Goal: Task Accomplishment & Management: Manage account settings

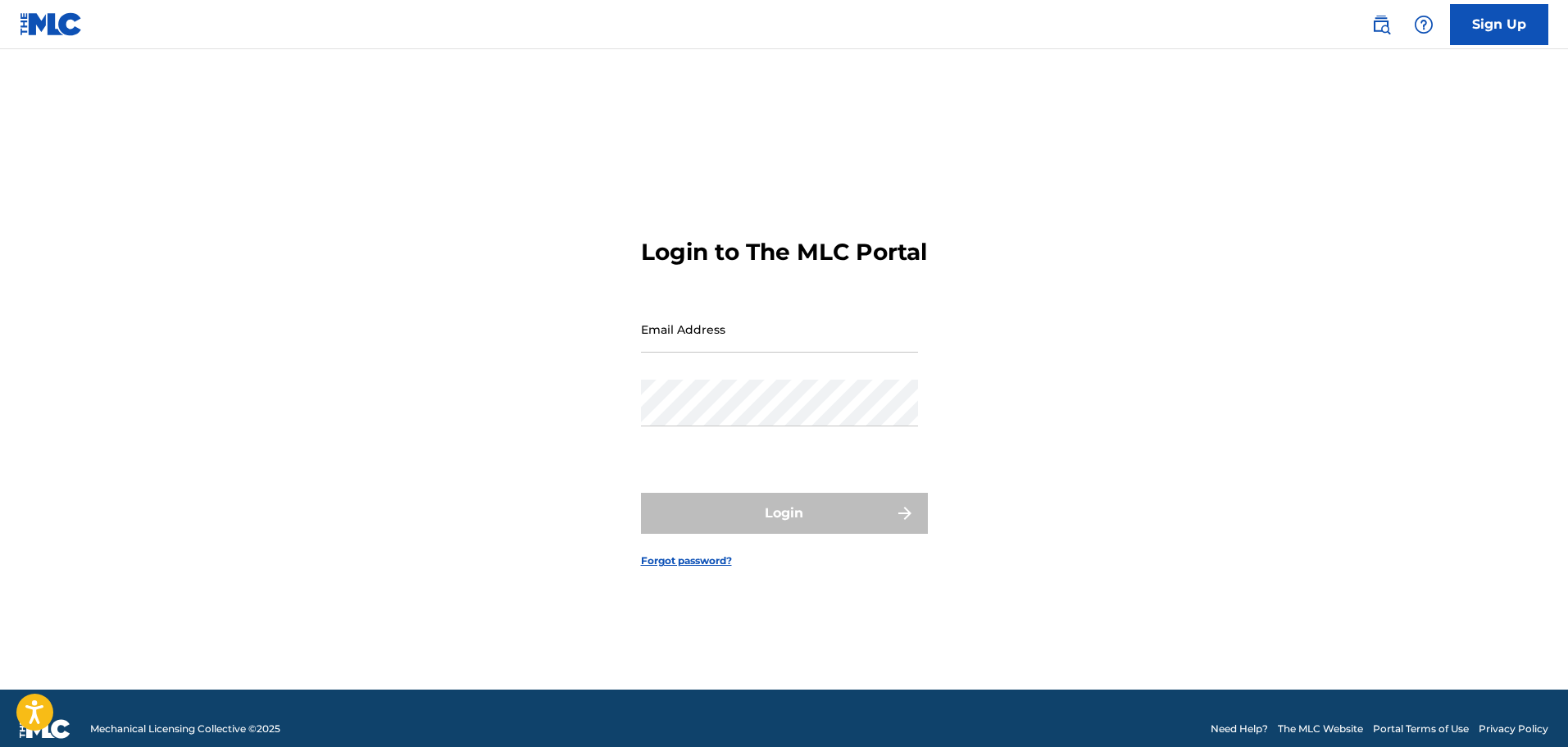
click at [786, 346] on input "Email Address" at bounding box center [779, 329] width 277 height 47
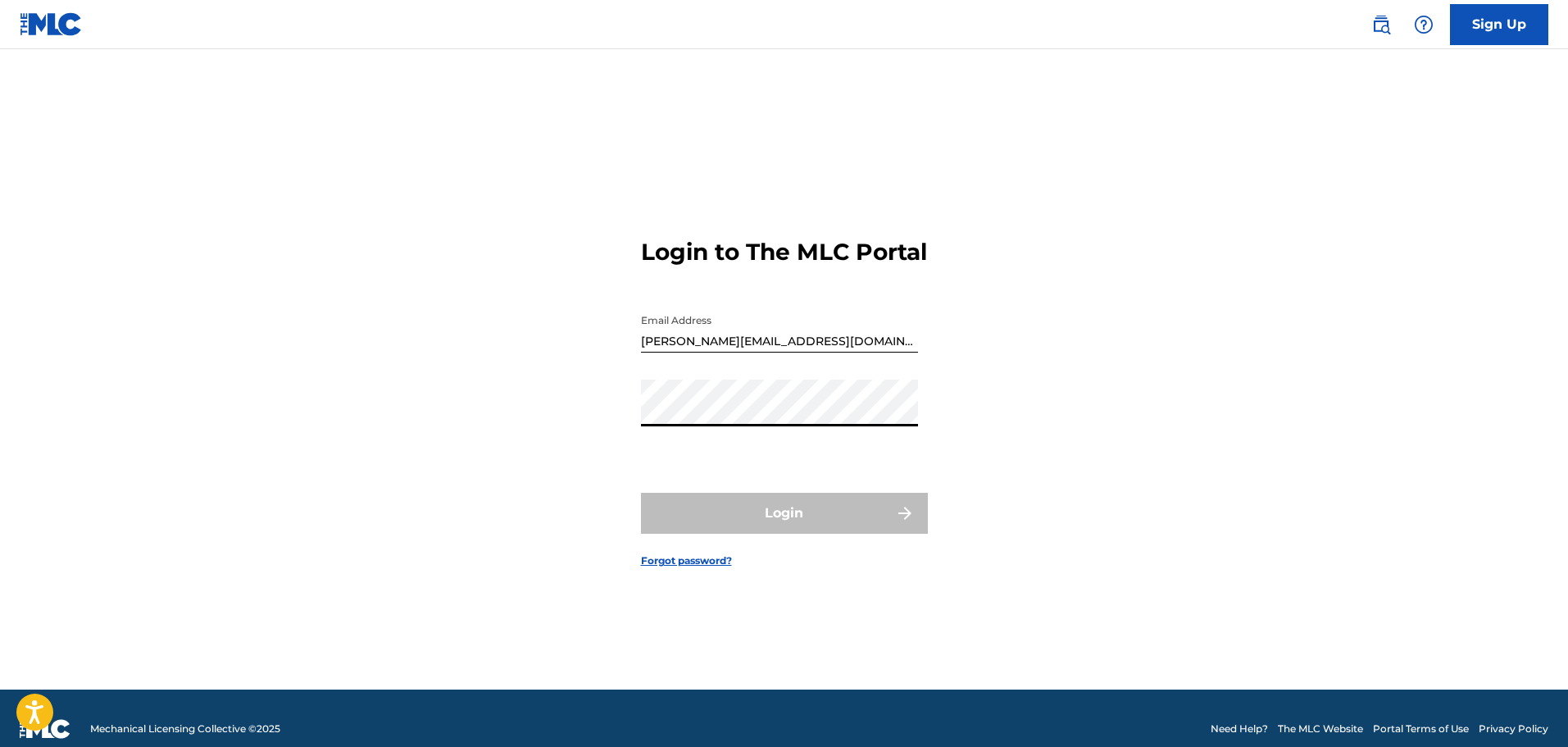
type input "[EMAIL_ADDRESS][DOMAIN_NAME]"
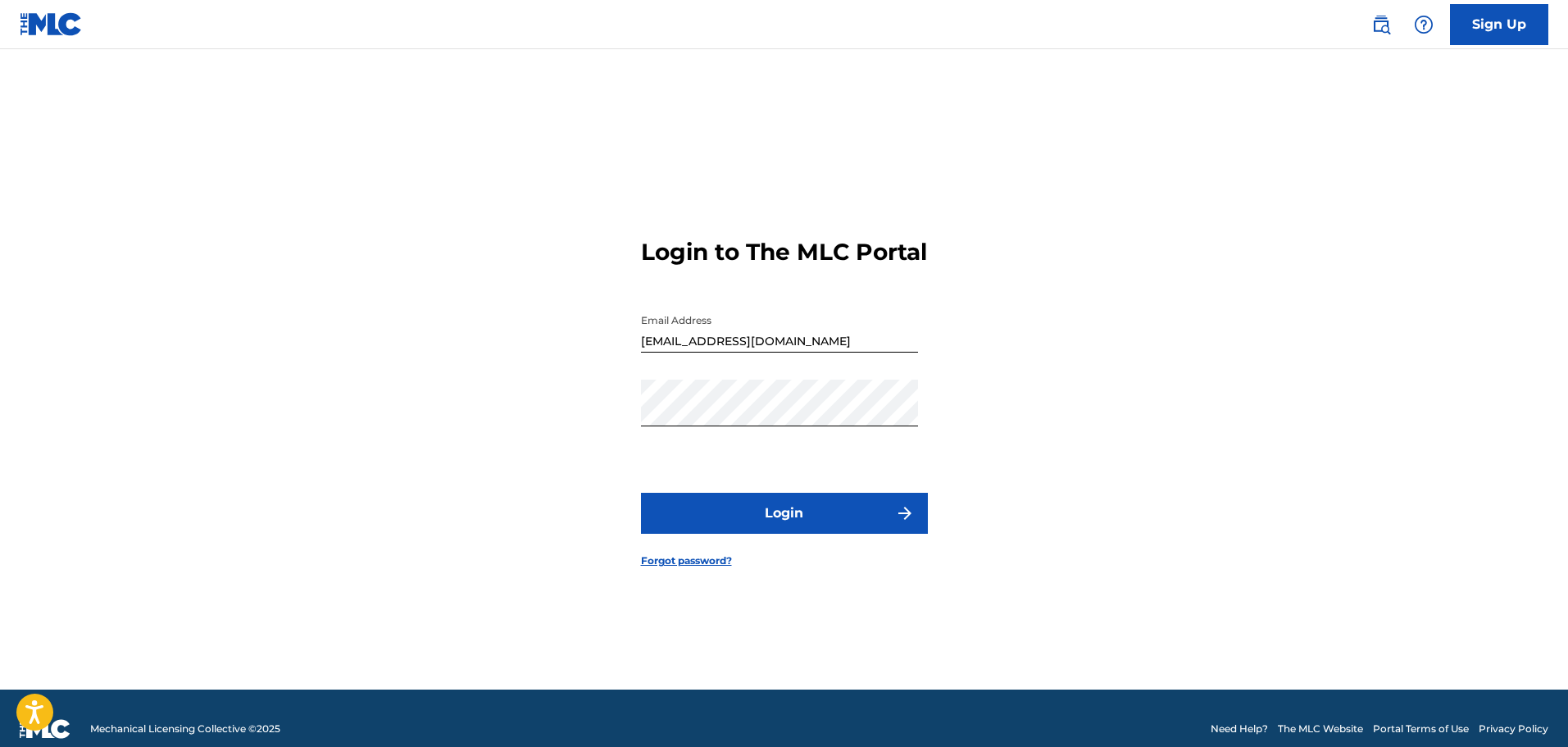
click at [814, 522] on button "Login" at bounding box center [784, 512] width 286 height 41
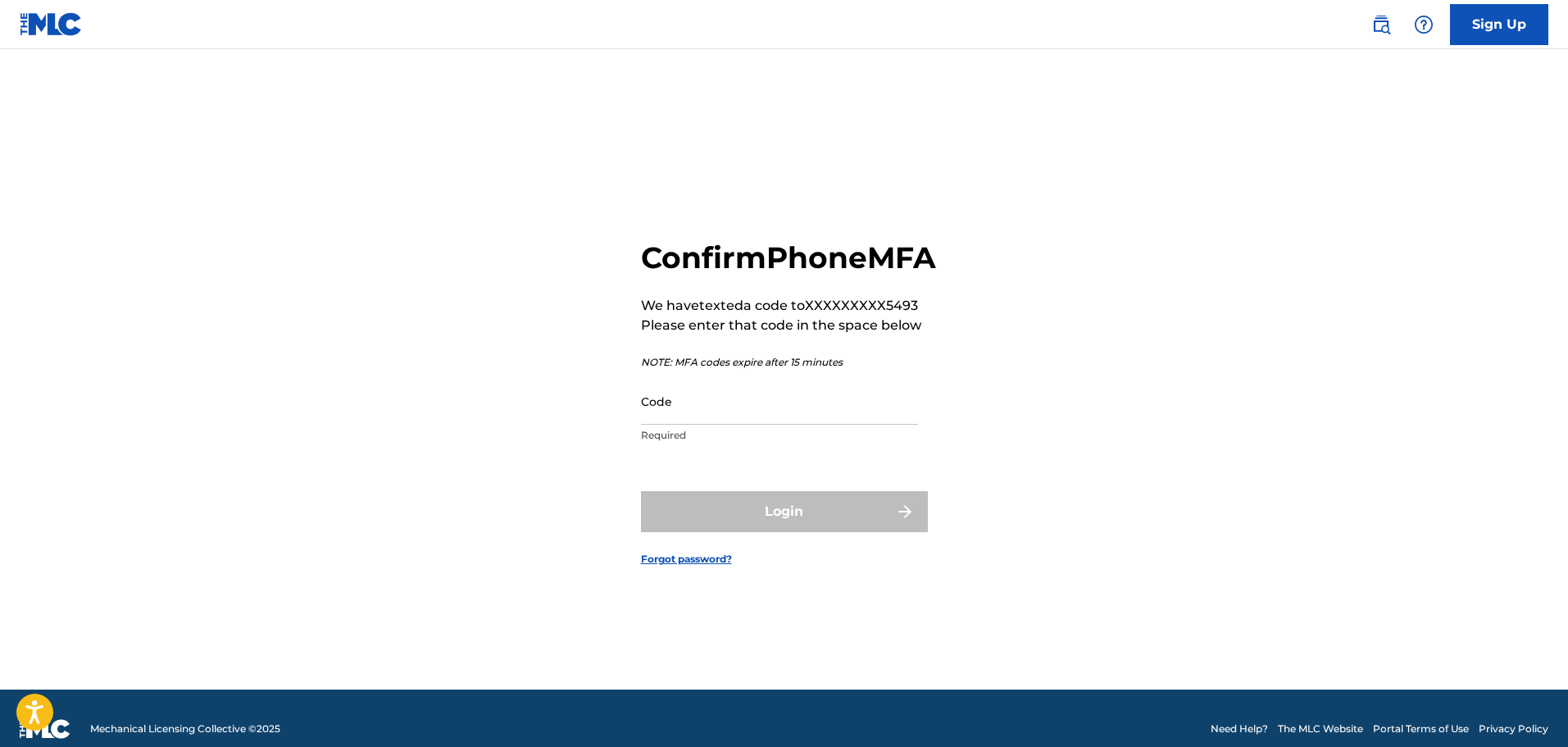
click at [723, 425] on input "Code" at bounding box center [779, 401] width 277 height 47
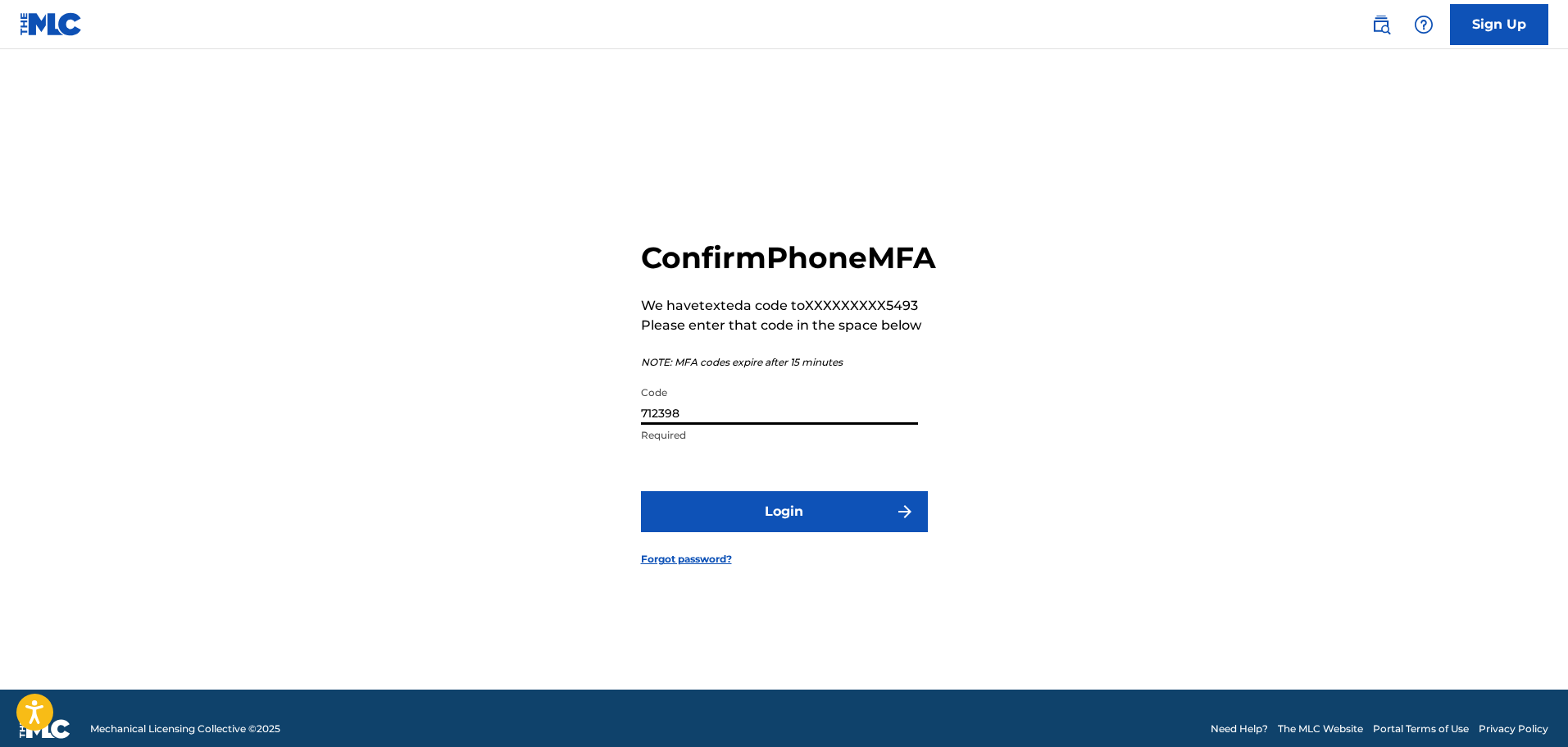
type input "712398"
click at [771, 520] on button "Login" at bounding box center [784, 511] width 286 height 41
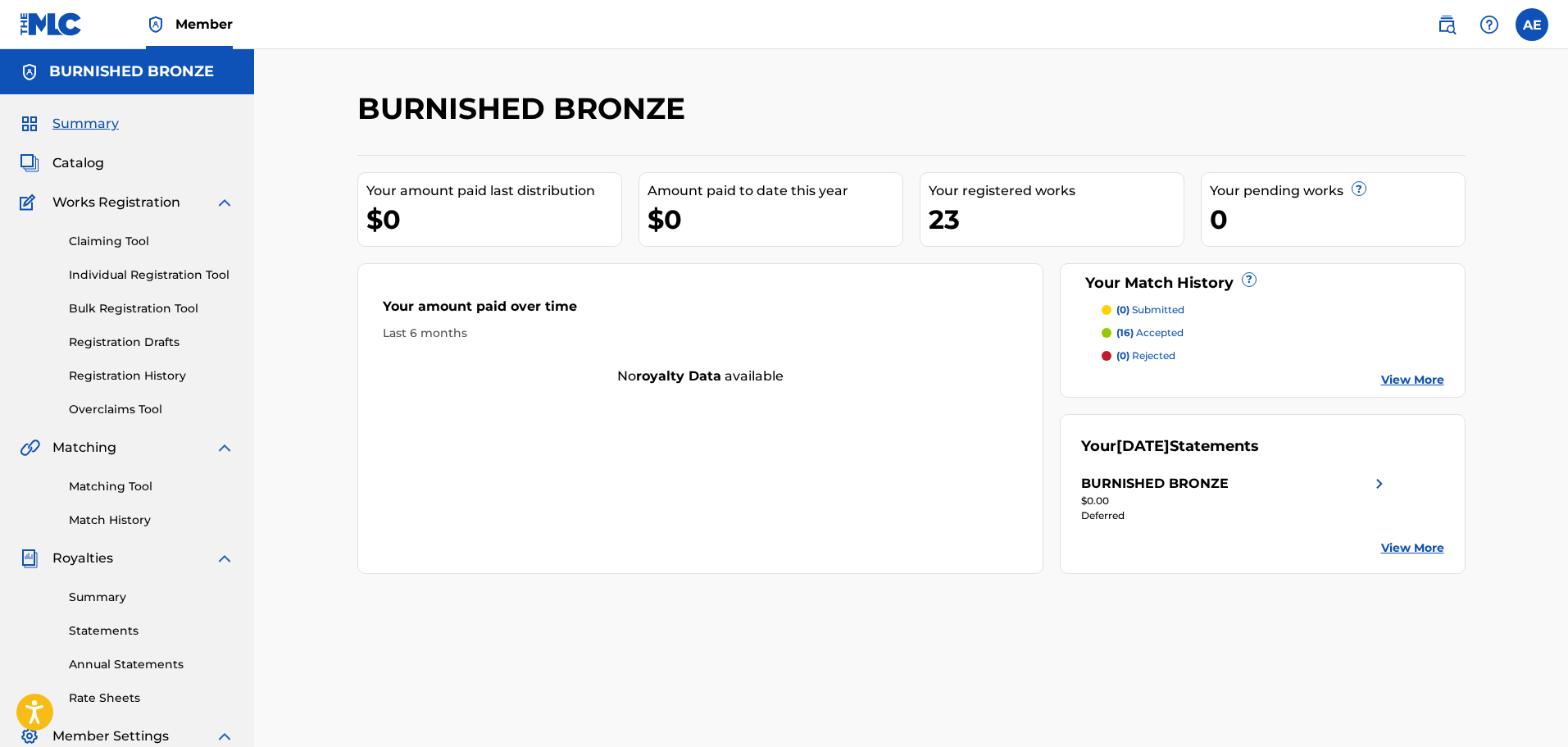
click at [99, 409] on link "Overclaims Tool" at bounding box center [152, 409] width 166 height 17
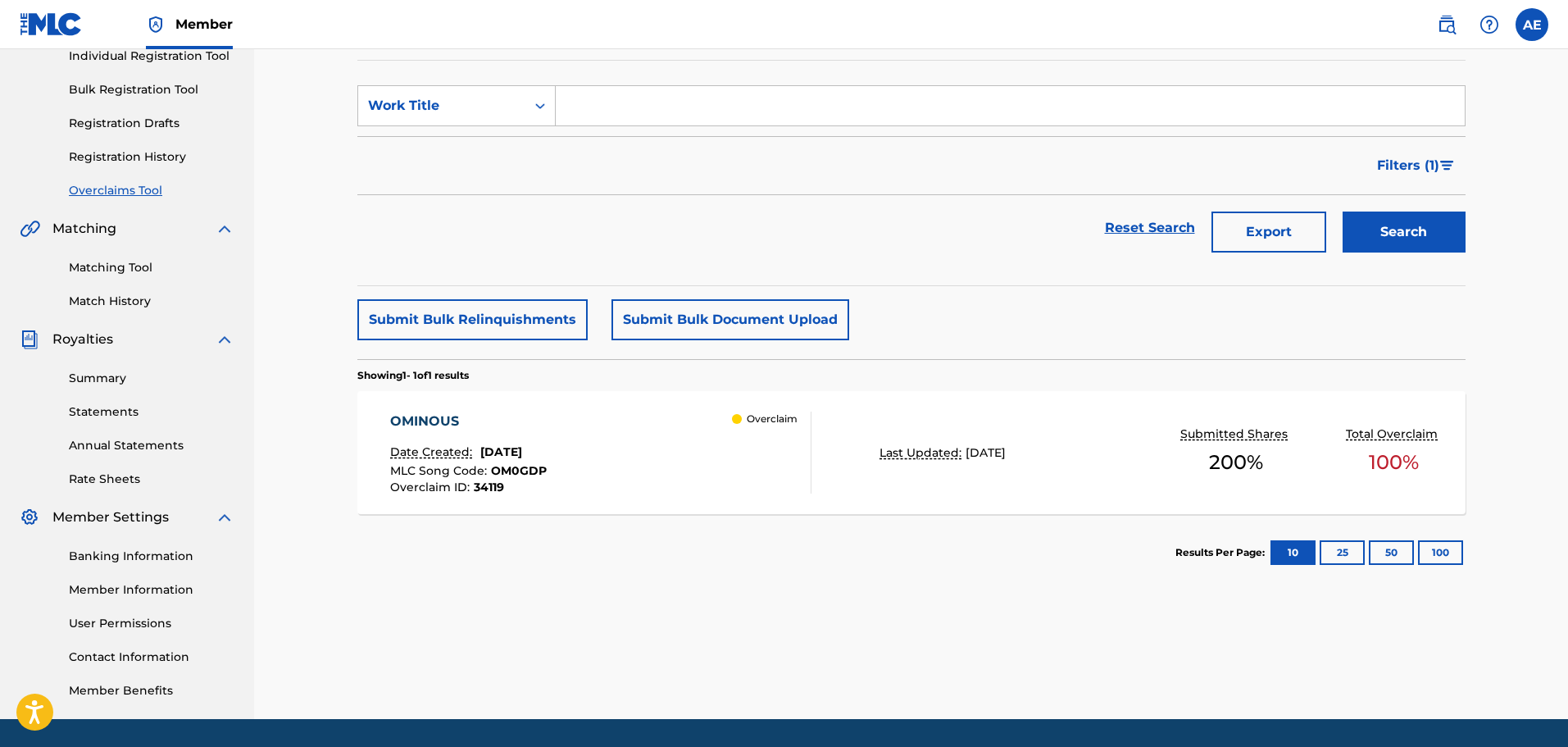
scroll to position [246, 0]
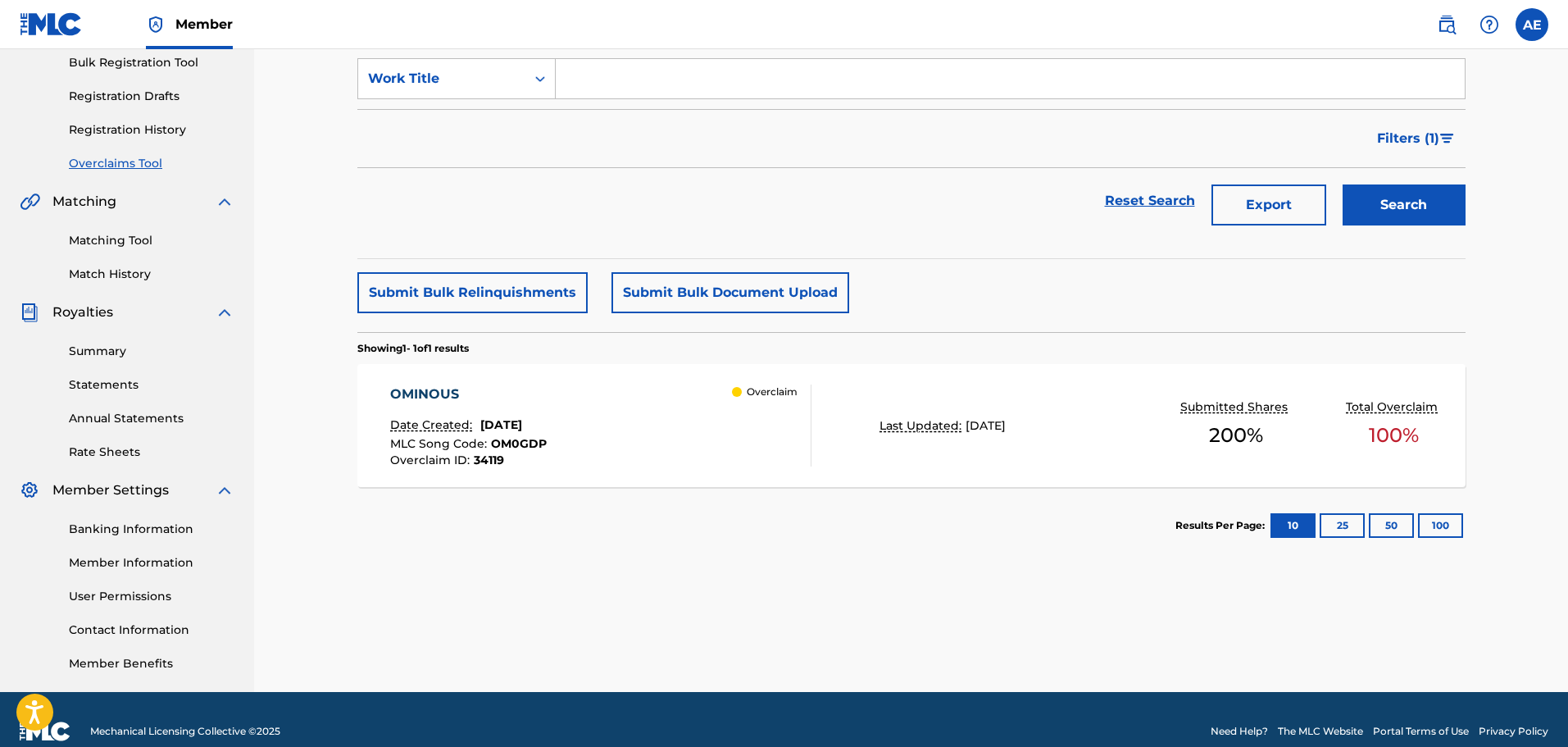
click at [600, 396] on div "OMINOUS Date Created: August 28, 2025 MLC Song Code : OM0GDP Overclaim ID : 341…" at bounding box center [600, 426] width 421 height 82
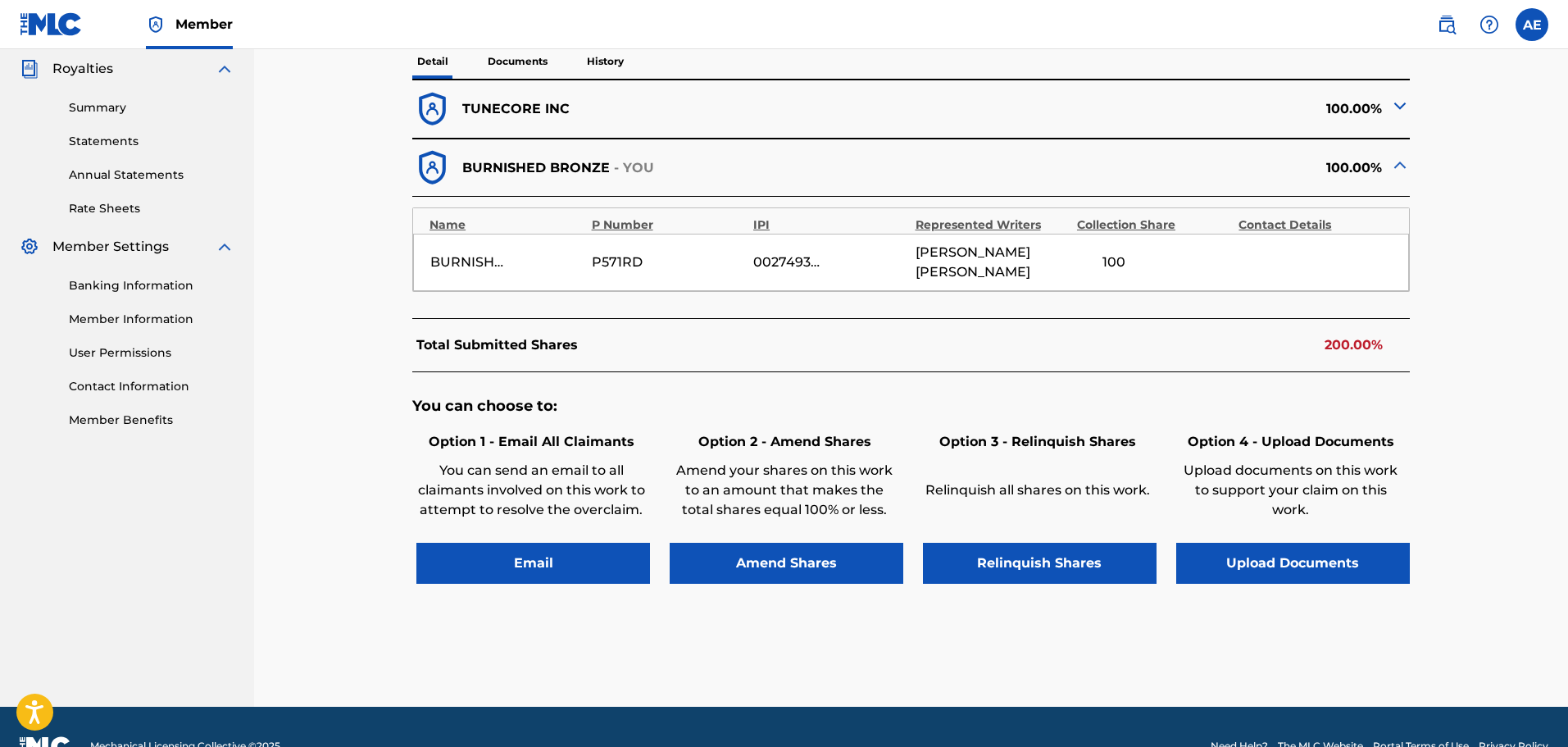
scroll to position [492, 0]
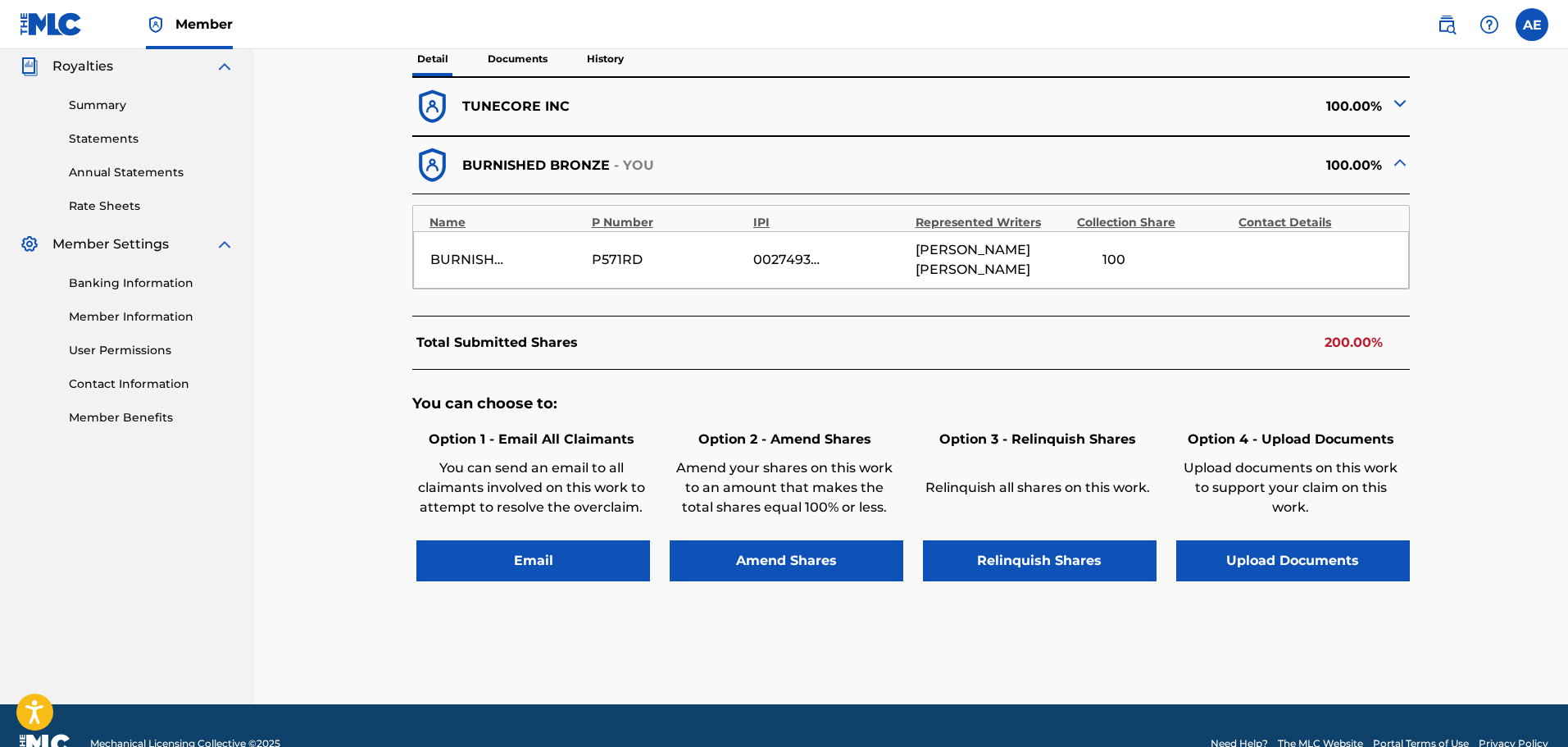
click at [820, 540] on button "Amend Shares" at bounding box center [786, 560] width 233 height 41
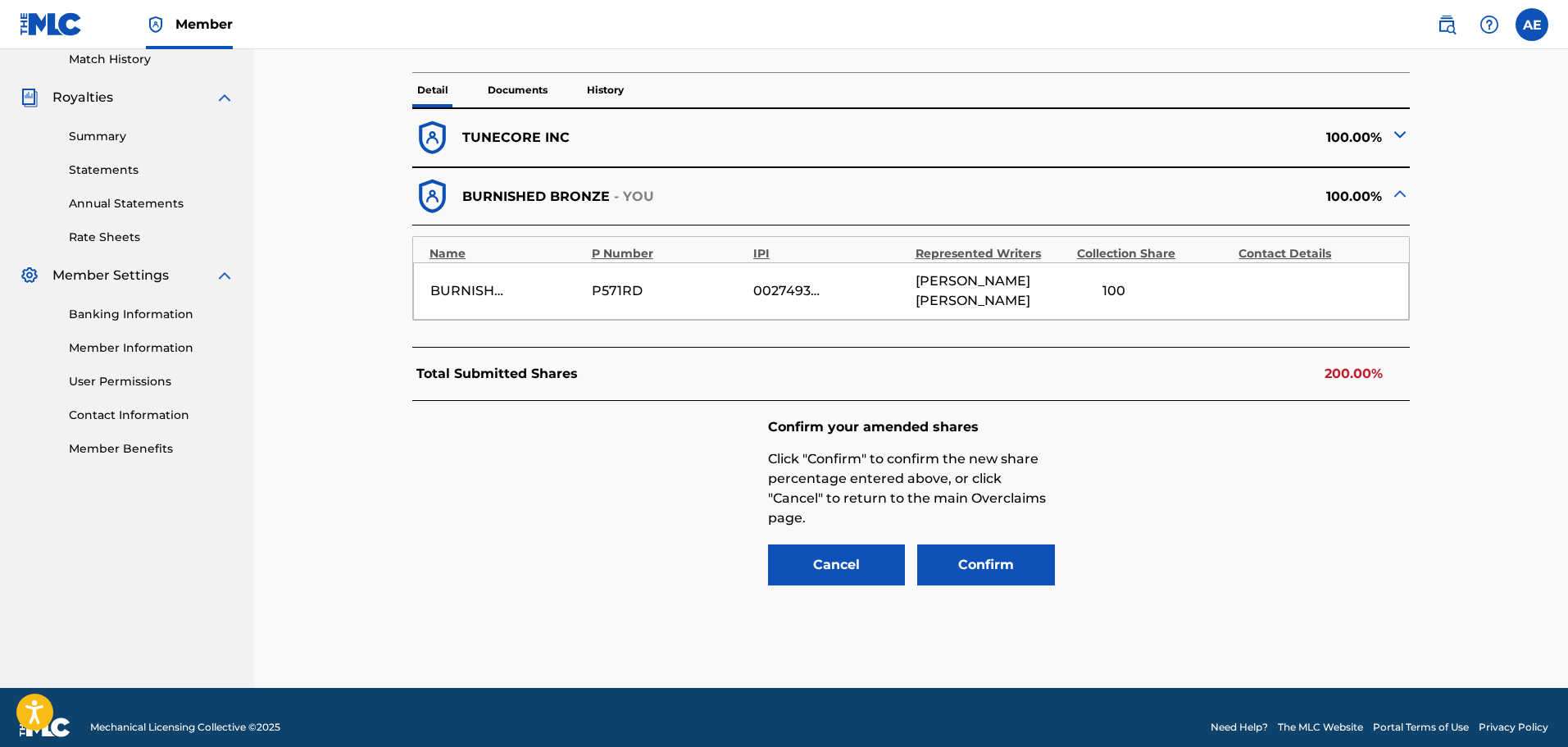
scroll to position [464, 0]
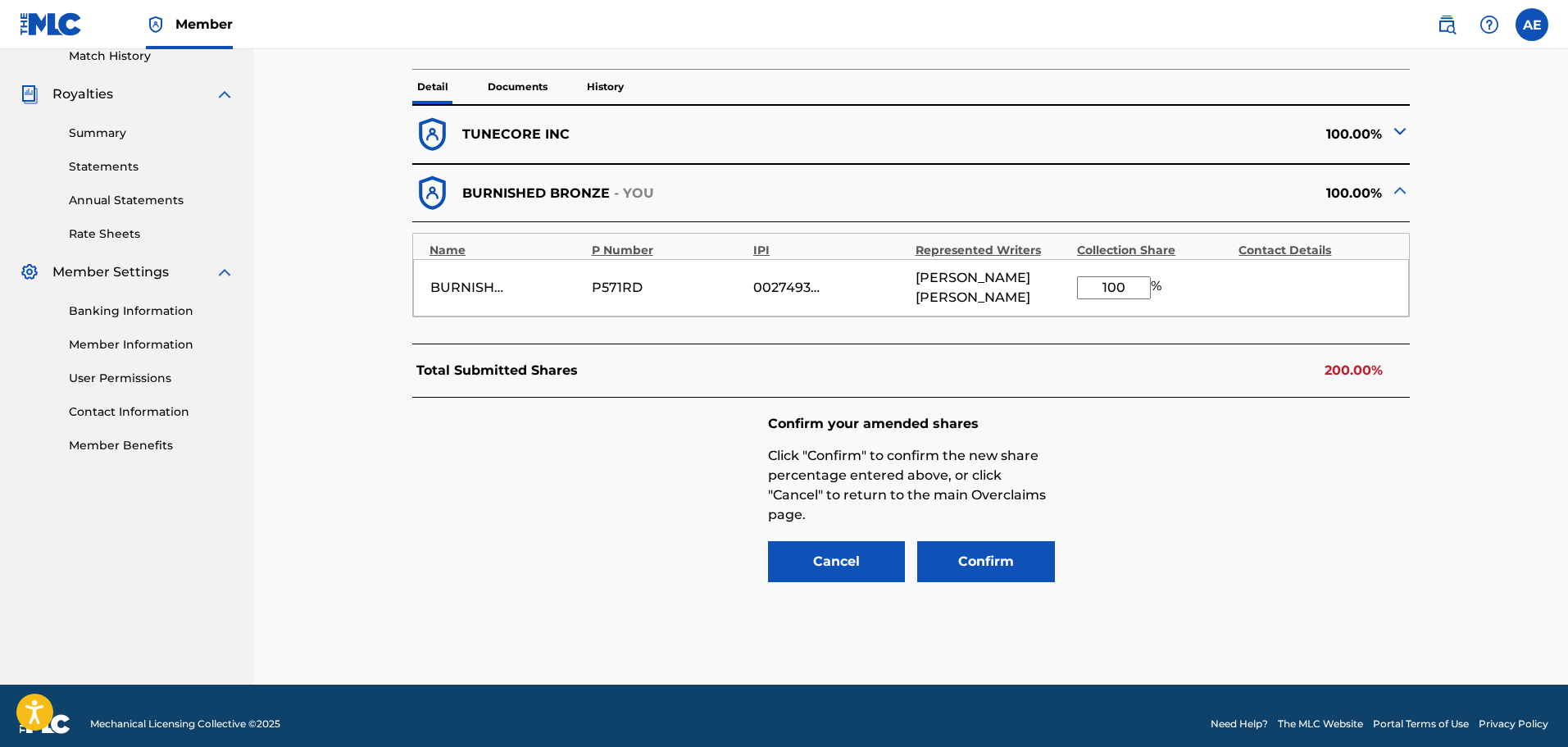
click at [824, 541] on button "Cancel" at bounding box center [836, 561] width 137 height 41
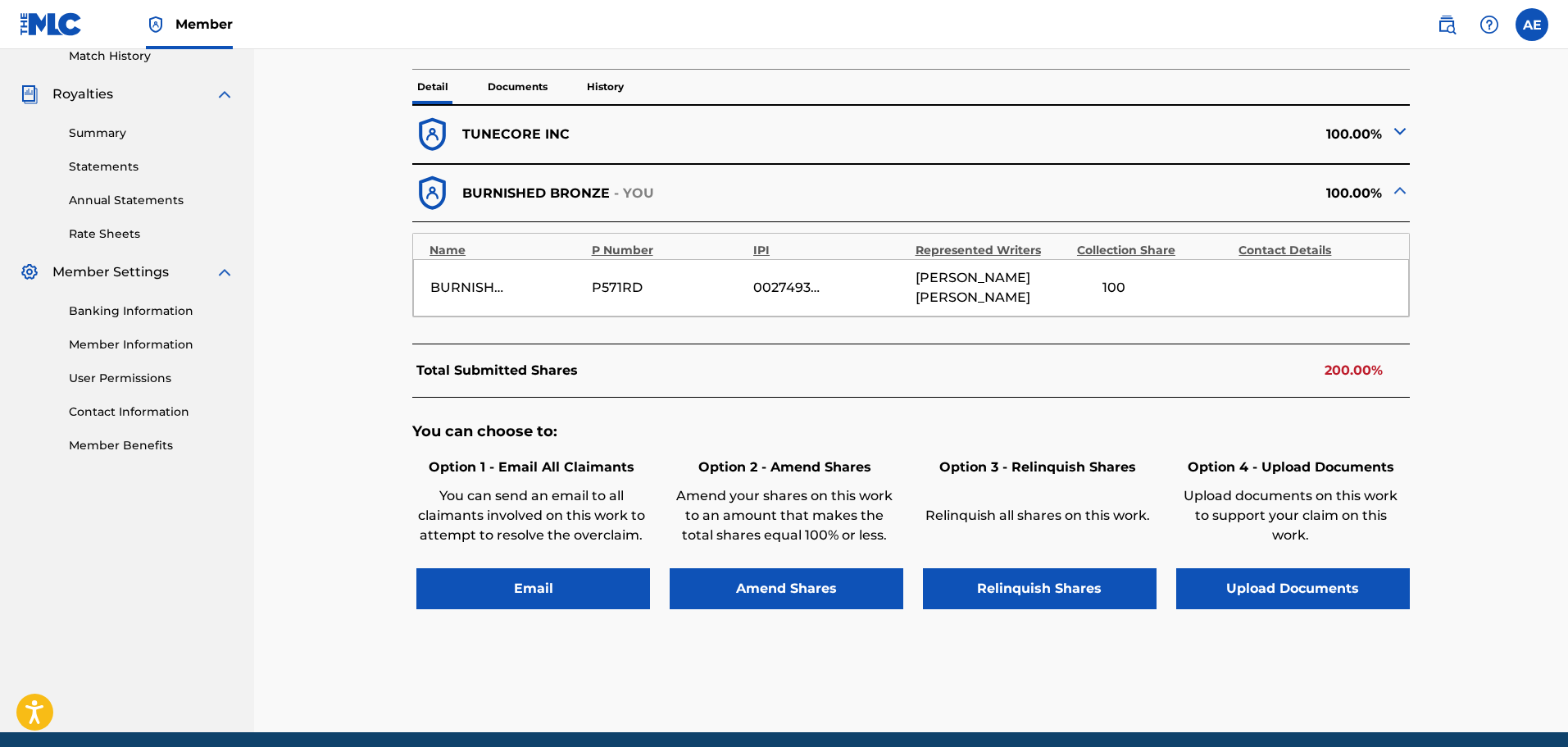
click at [1225, 569] on button "Upload Documents" at bounding box center [1292, 588] width 233 height 41
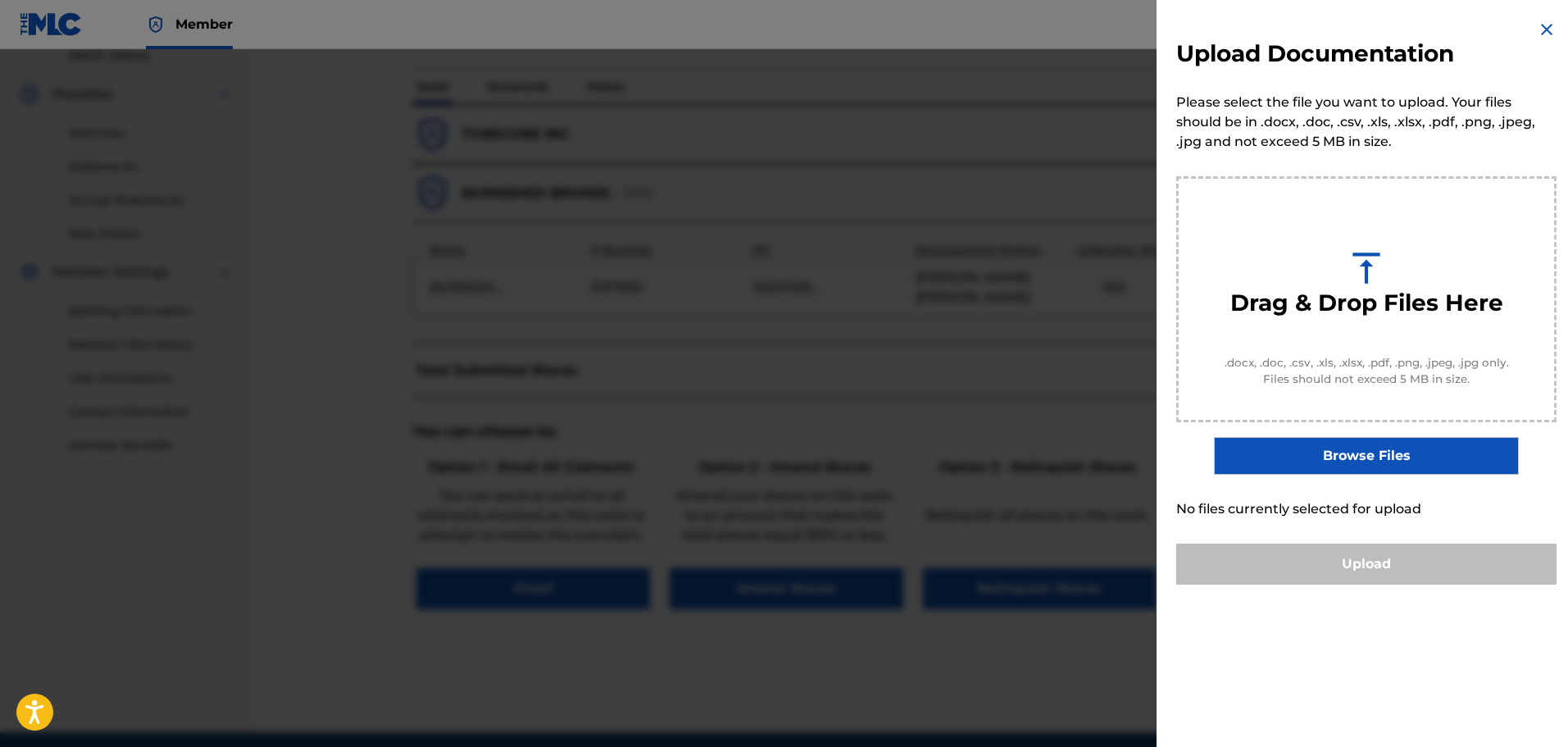
click at [1305, 444] on label "Browse Files" at bounding box center [1366, 456] width 304 height 37
click at [0, 0] on input "Browse Files" at bounding box center [0, 0] width 0 height 0
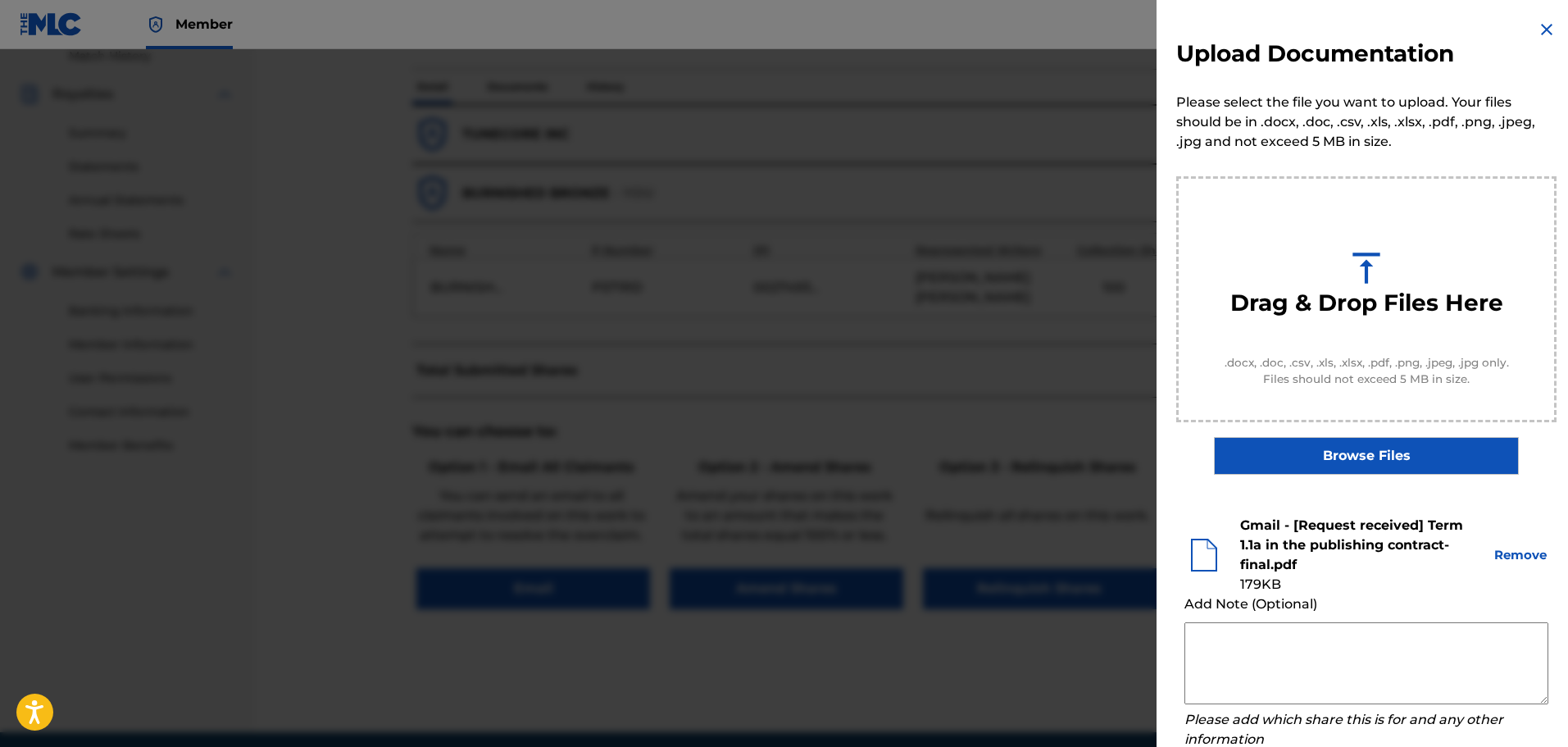
click at [1245, 662] on textarea at bounding box center [1366, 663] width 364 height 82
click at [1247, 660] on textarea at bounding box center [1366, 663] width 364 height 82
click at [1219, 664] on textarea at bounding box center [1366, 663] width 364 height 82
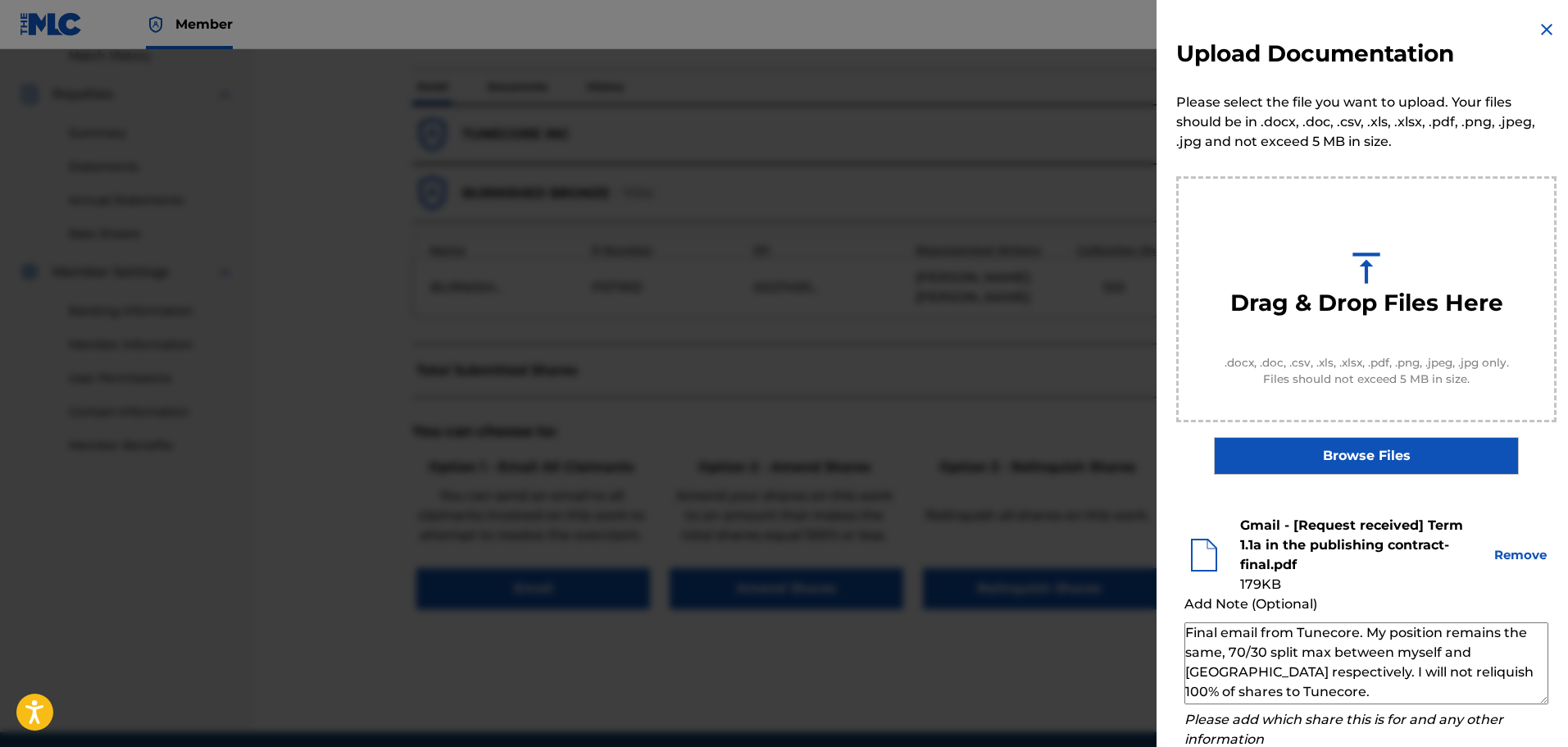
click at [1330, 671] on textarea "Final email from Tunecore. My position remains the same, 70/30 split max betwee…" at bounding box center [1366, 663] width 364 height 82
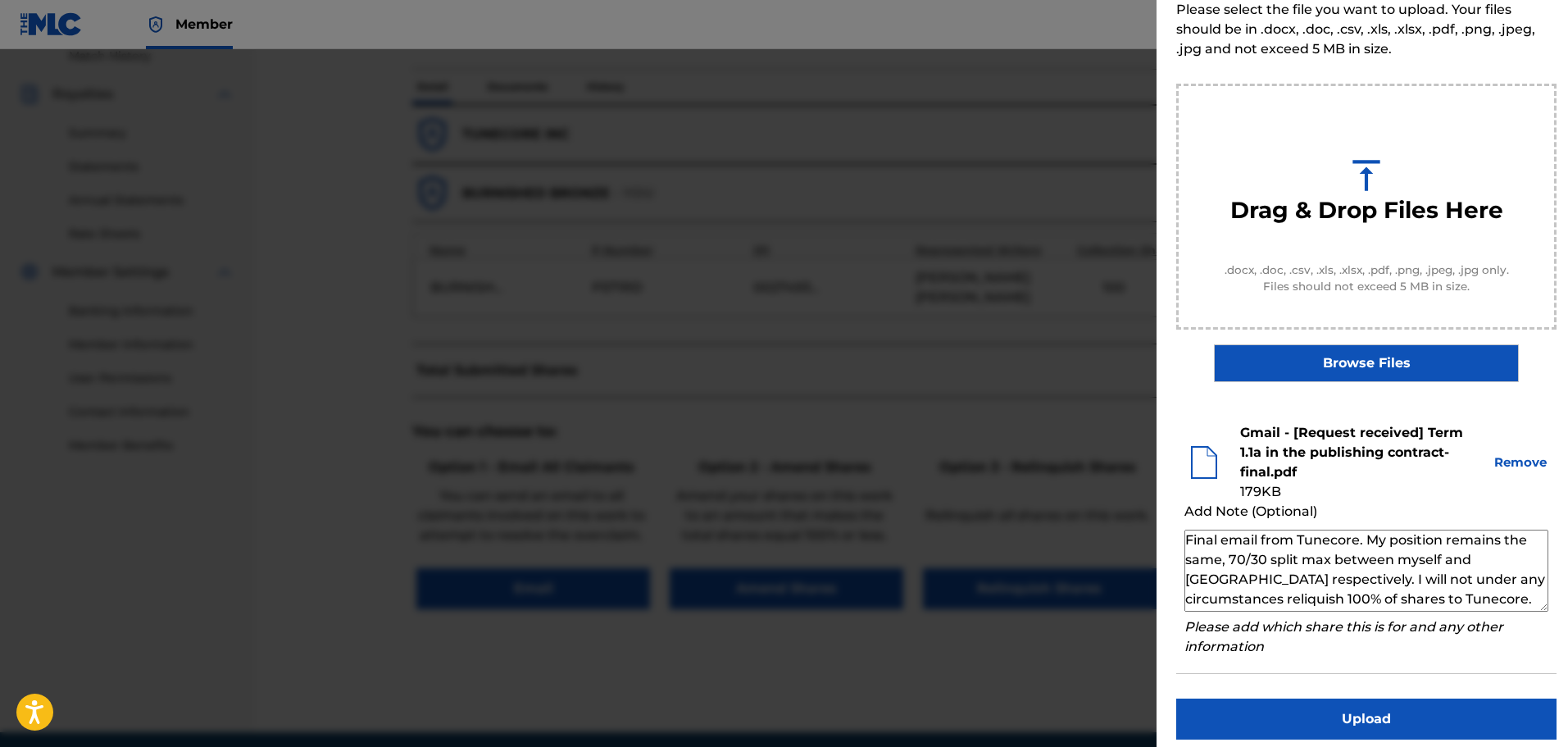
scroll to position [105, 0]
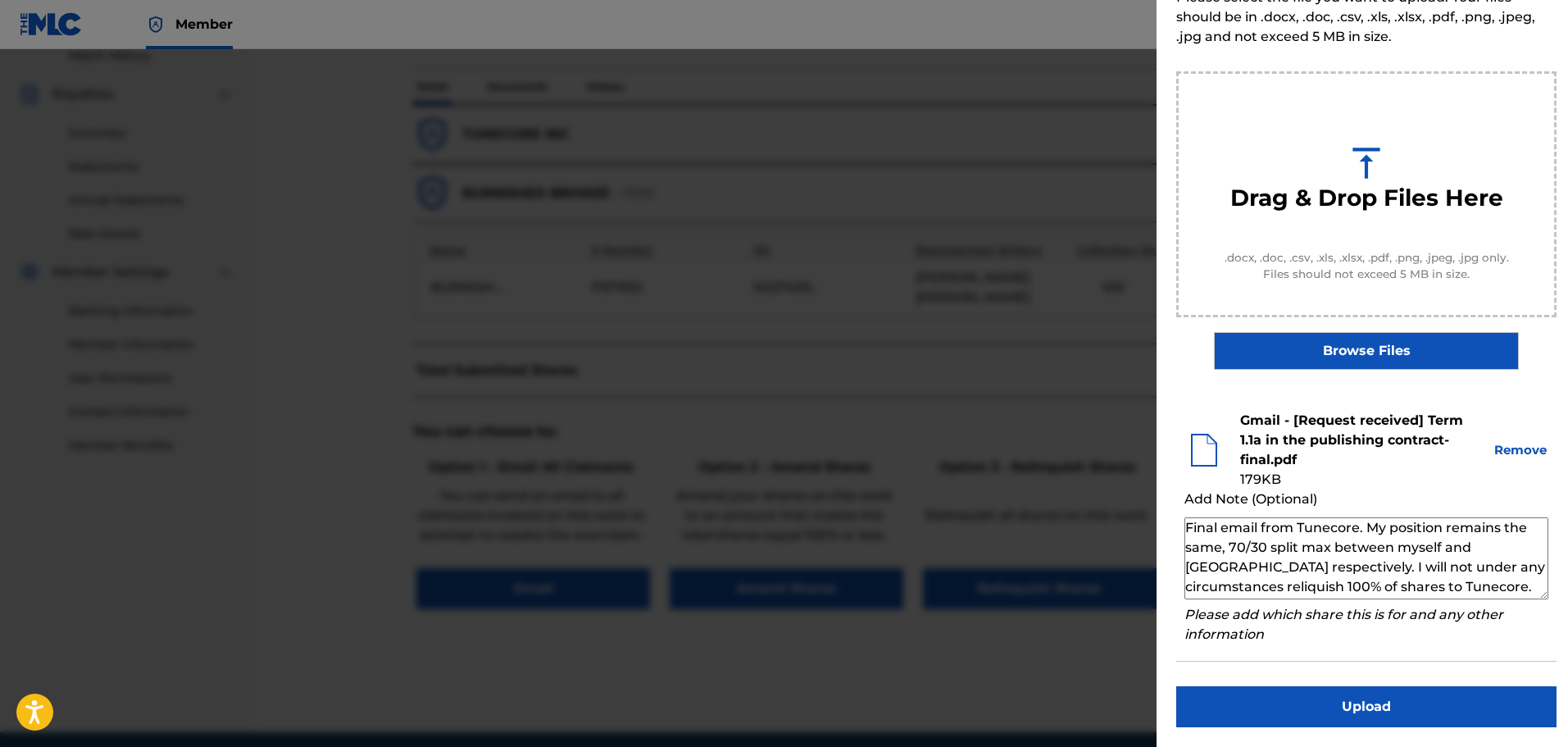
type textarea "Final email from Tunecore. My position remains the same, 70/30 split max betwee…"
click at [1362, 710] on button "Upload" at bounding box center [1366, 706] width 381 height 41
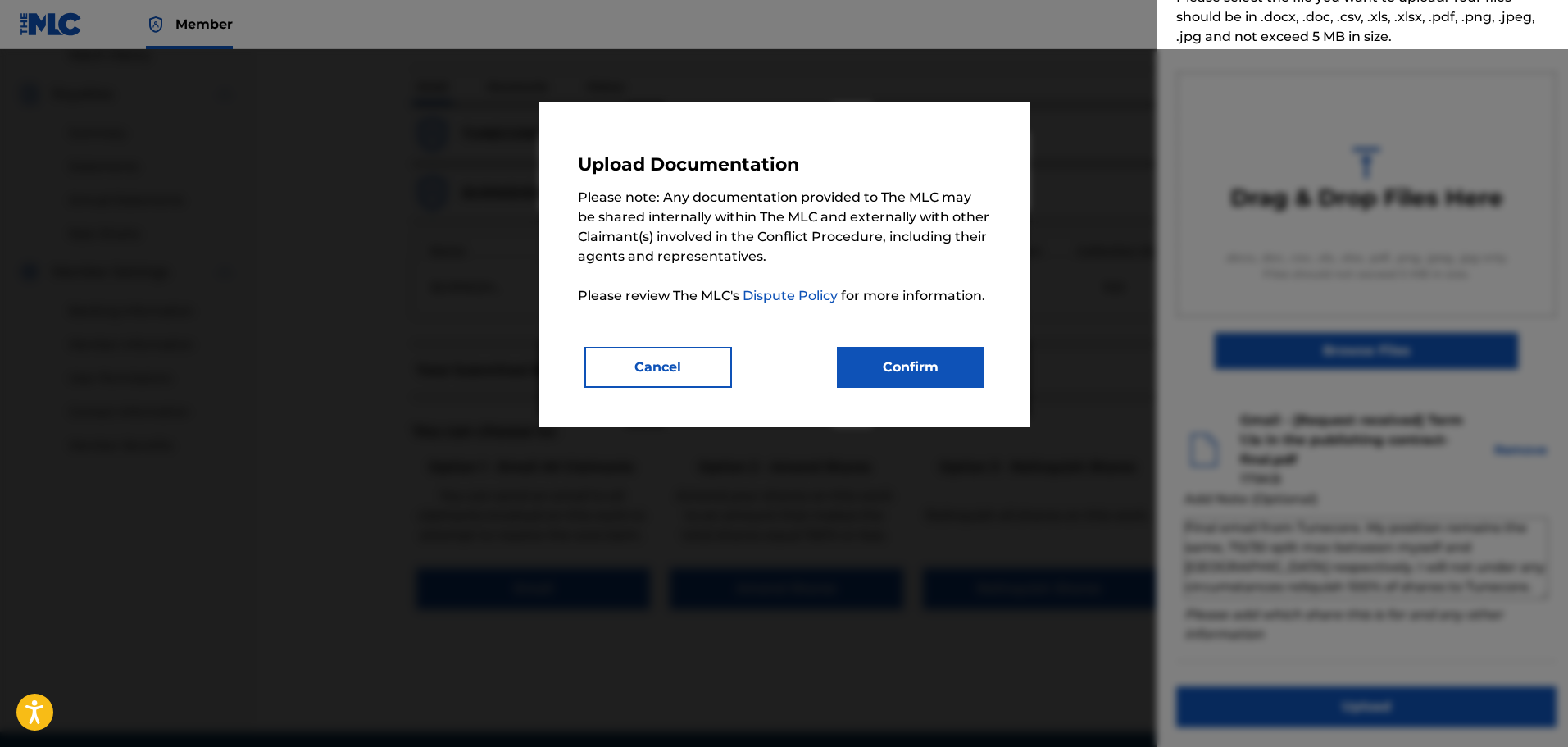
click at [908, 357] on button "Confirm" at bounding box center [910, 366] width 147 height 41
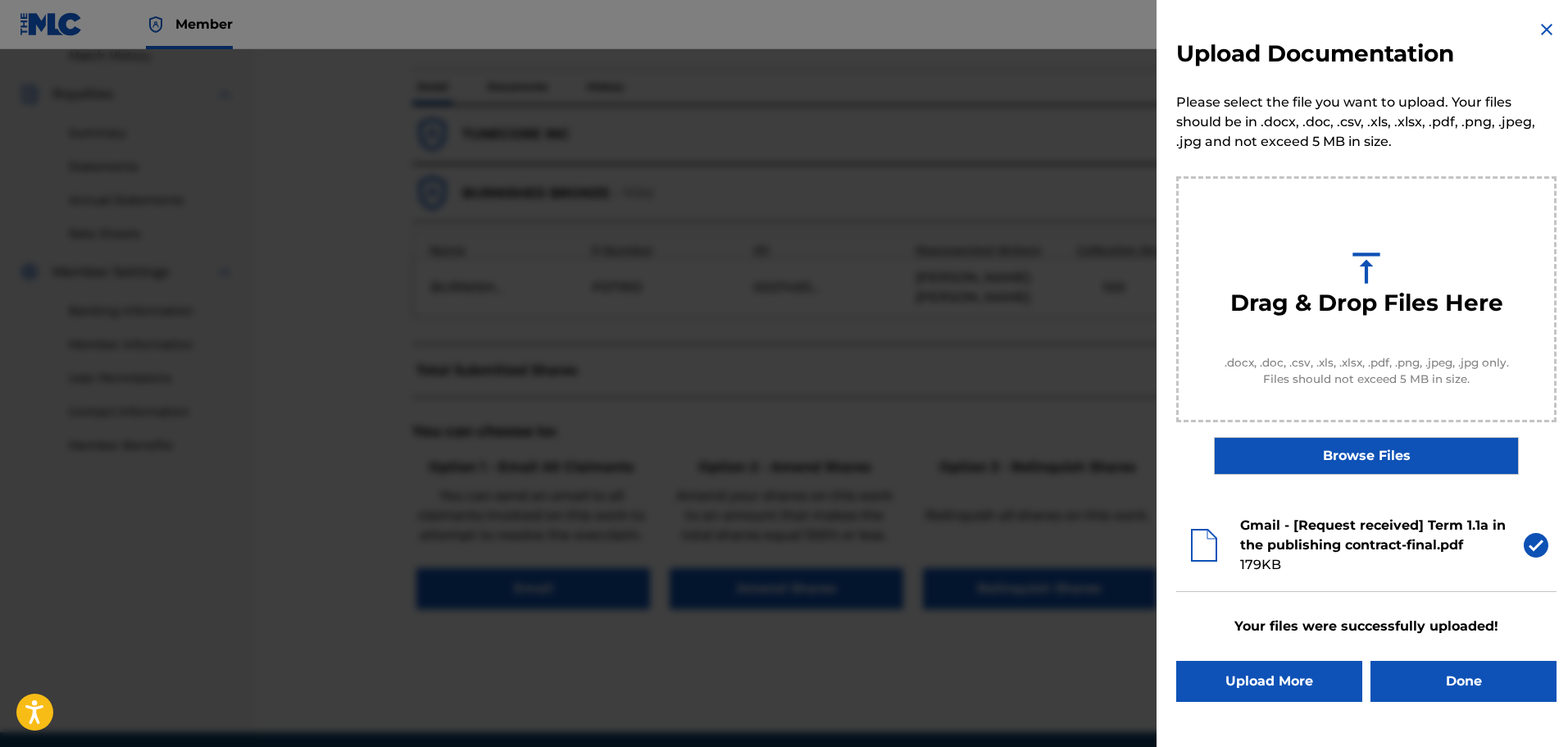
scroll to position [0, 0]
click at [1337, 451] on label "Browse Files" at bounding box center [1366, 456] width 304 height 37
click at [0, 0] on input "Browse Files" at bounding box center [0, 0] width 0 height 0
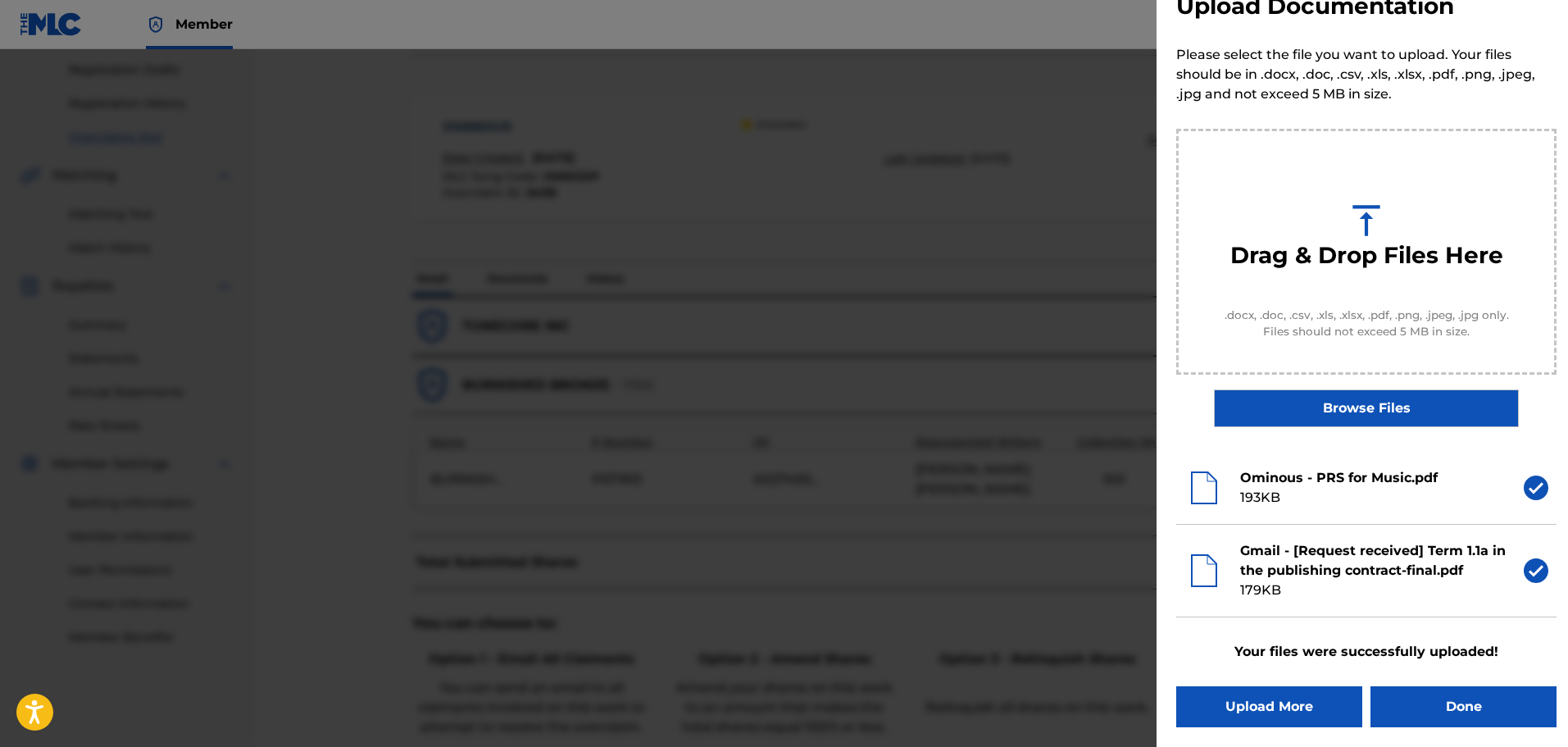
scroll to position [262, 0]
click at [1454, 705] on button "Done" at bounding box center [1463, 706] width 186 height 41
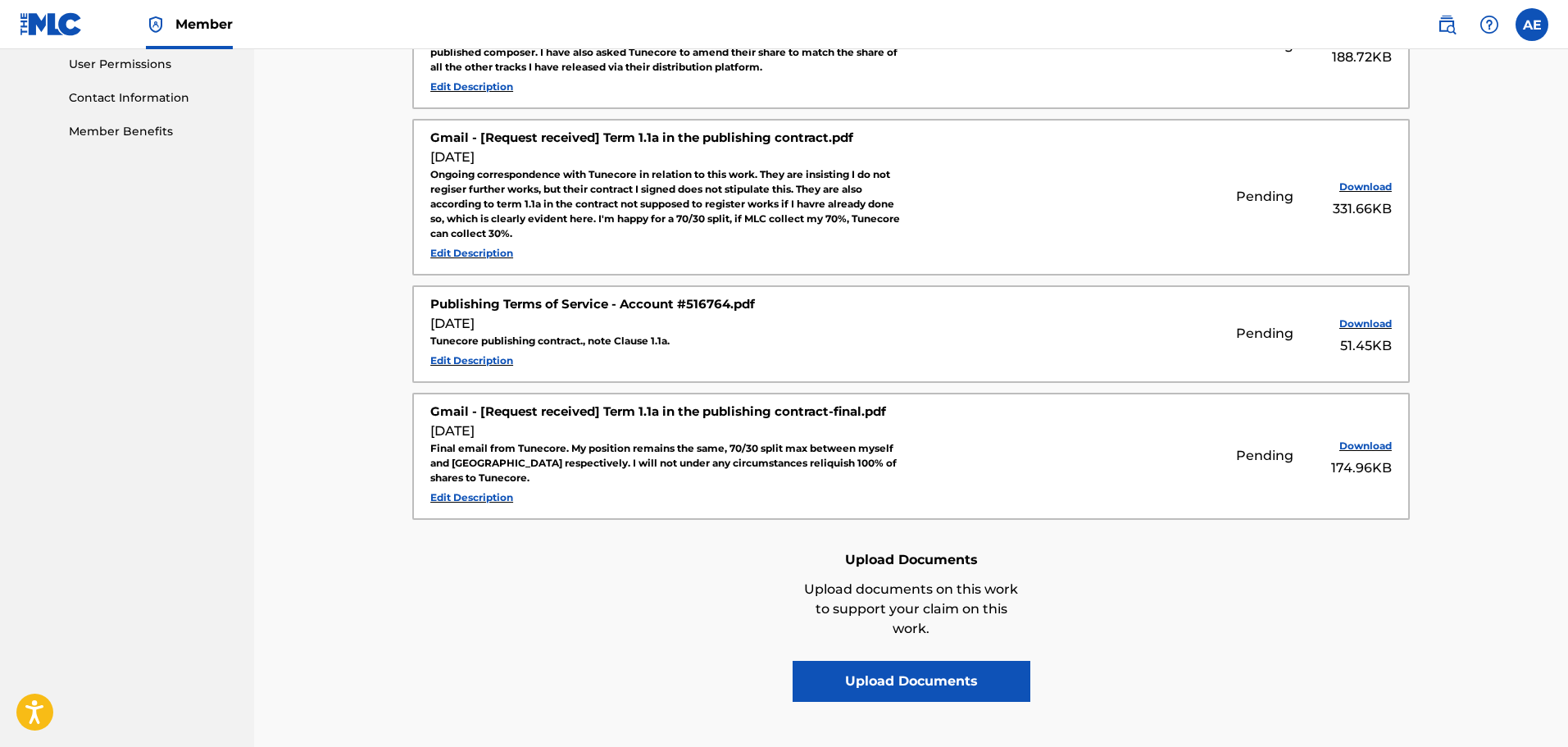
scroll to position [819, 0]
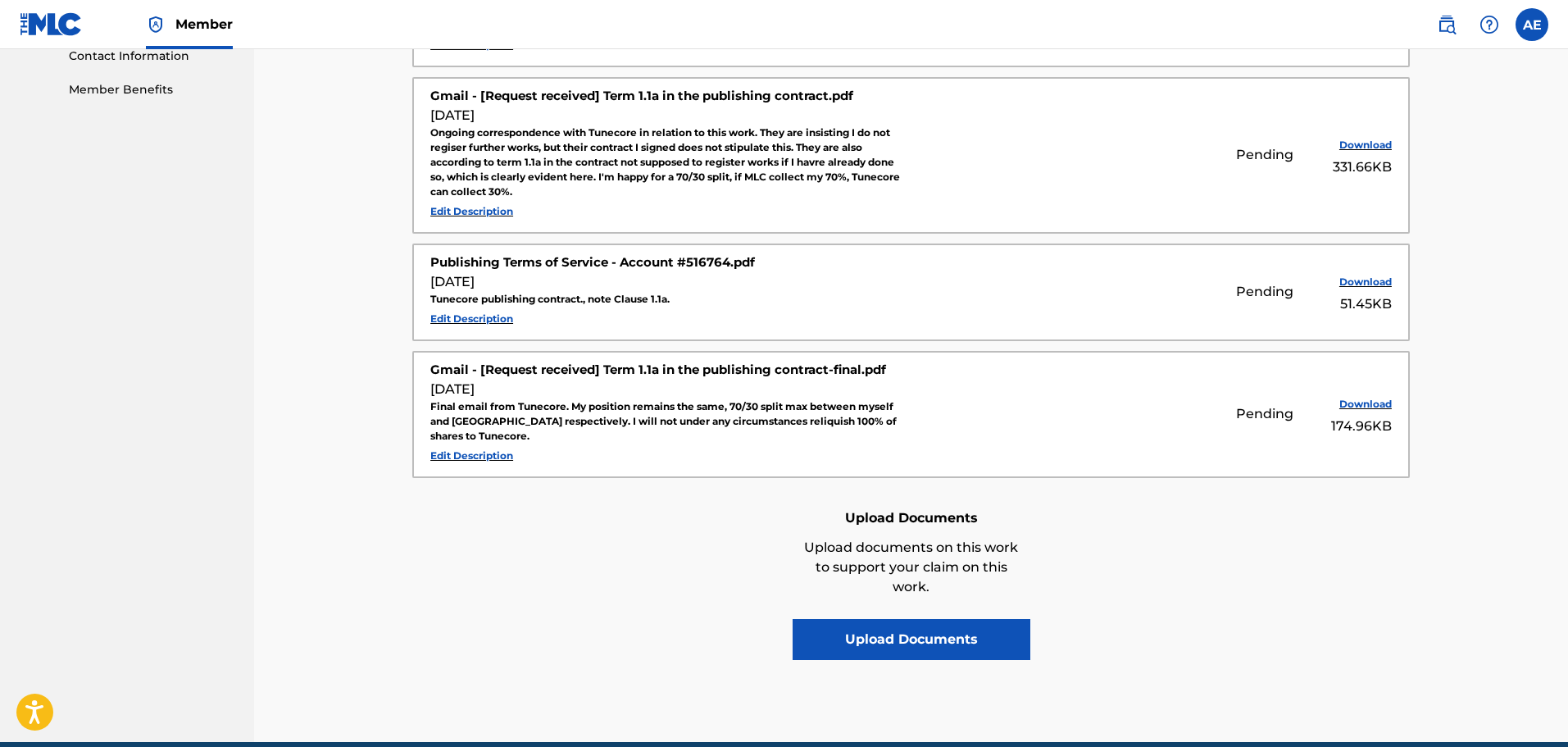
click at [967, 633] on button "Upload Documents" at bounding box center [911, 639] width 237 height 41
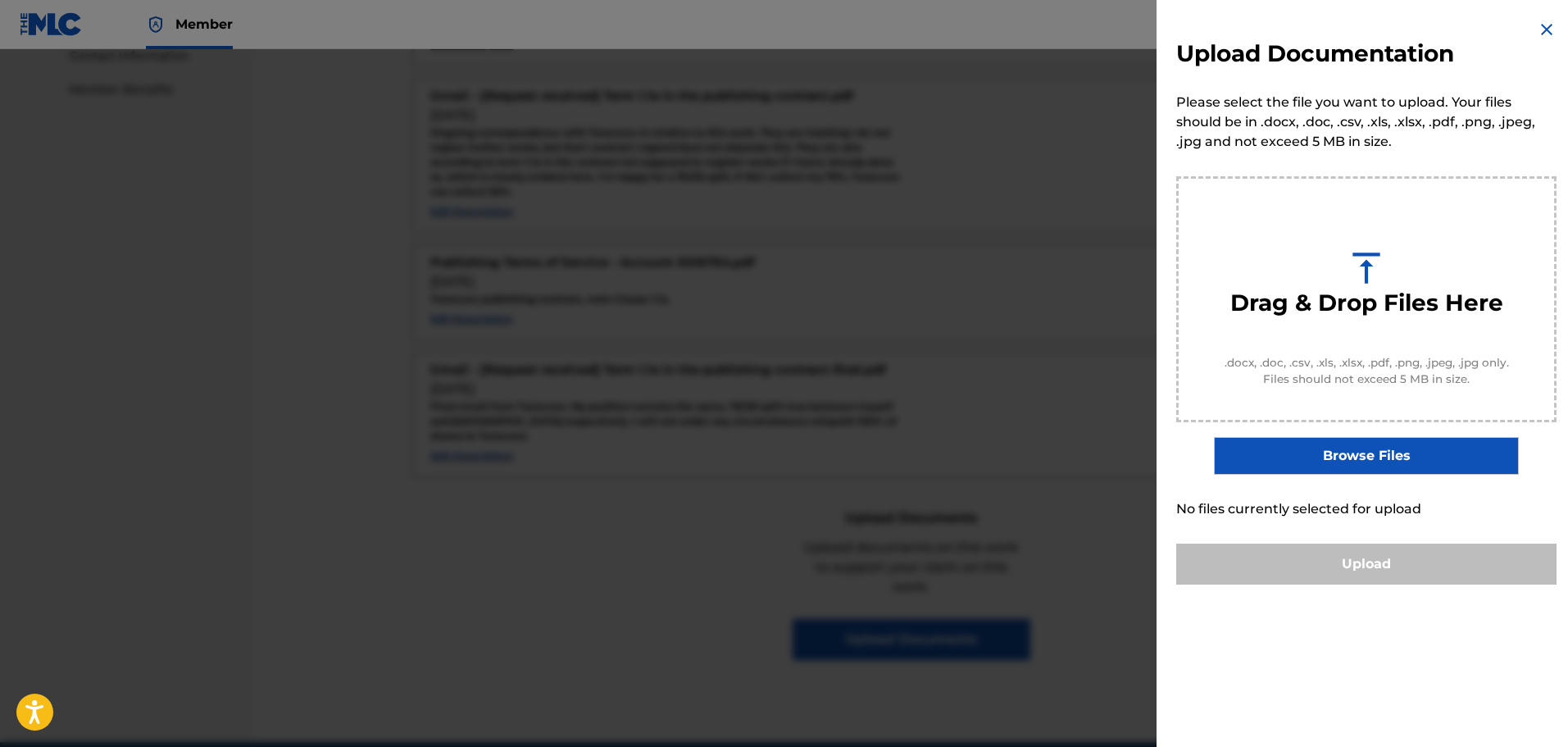
click at [1353, 460] on label "Browse Files" at bounding box center [1366, 456] width 304 height 37
click at [0, 0] on input "Browse Files" at bounding box center [0, 0] width 0 height 0
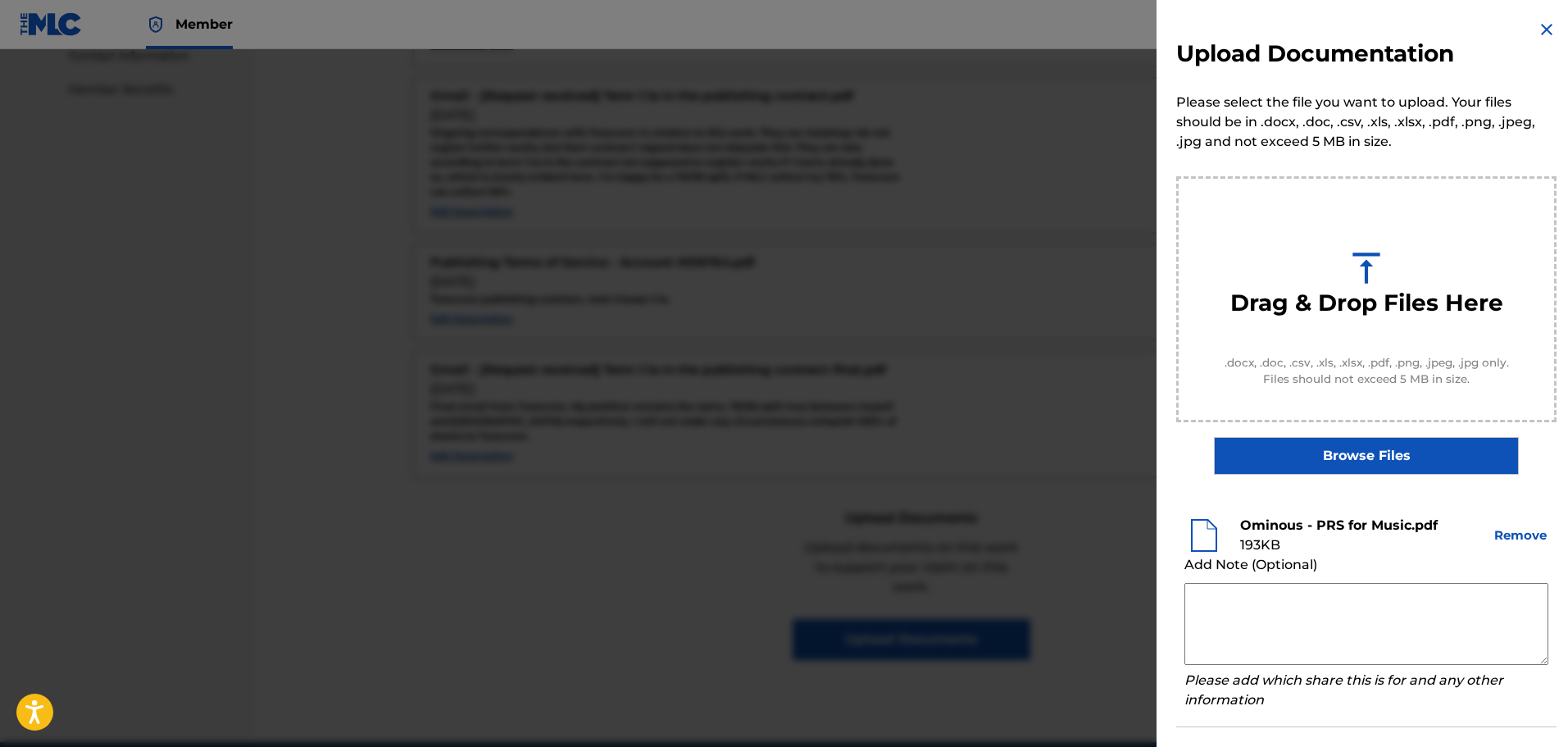
click at [1340, 627] on textarea at bounding box center [1366, 624] width 364 height 82
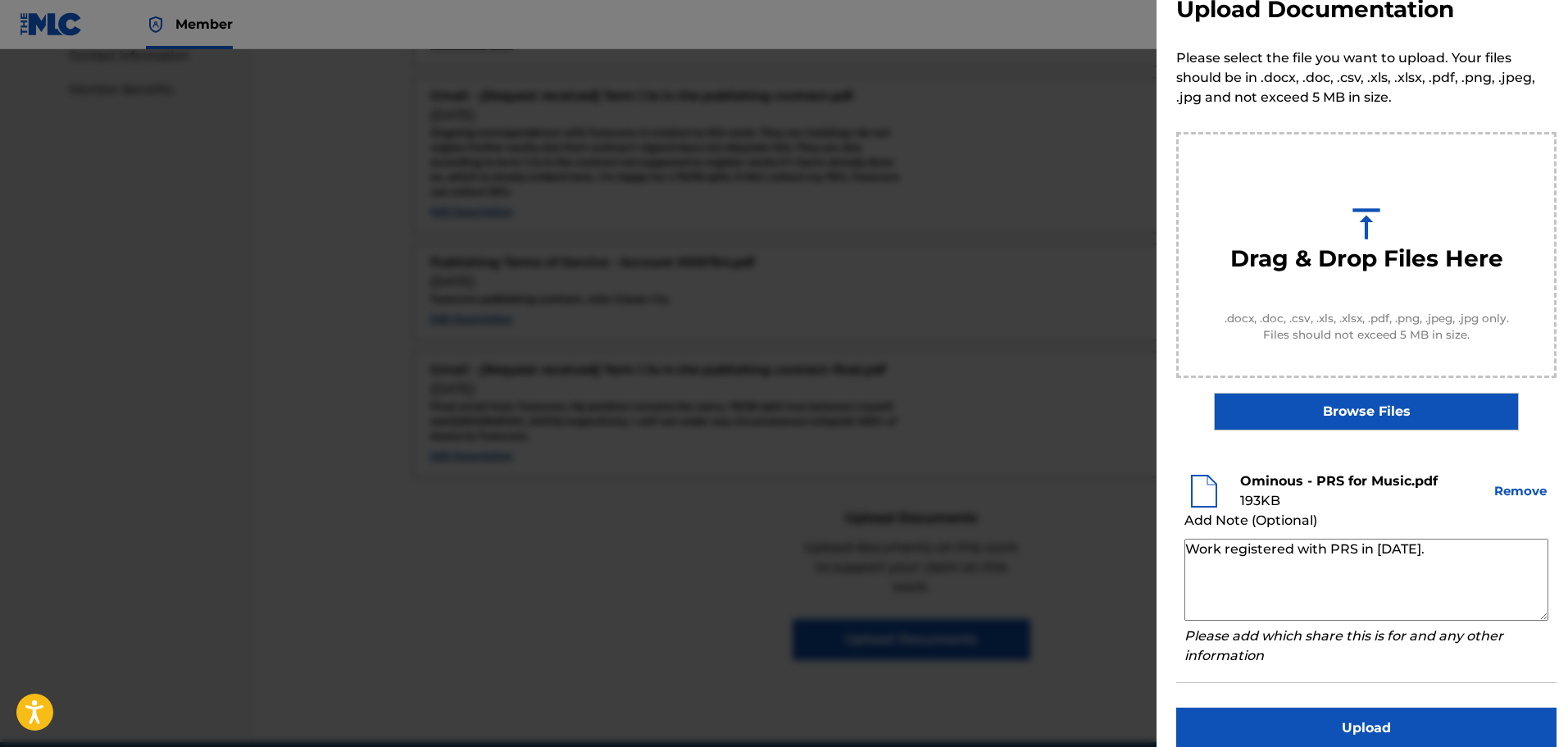
scroll to position [66, 0]
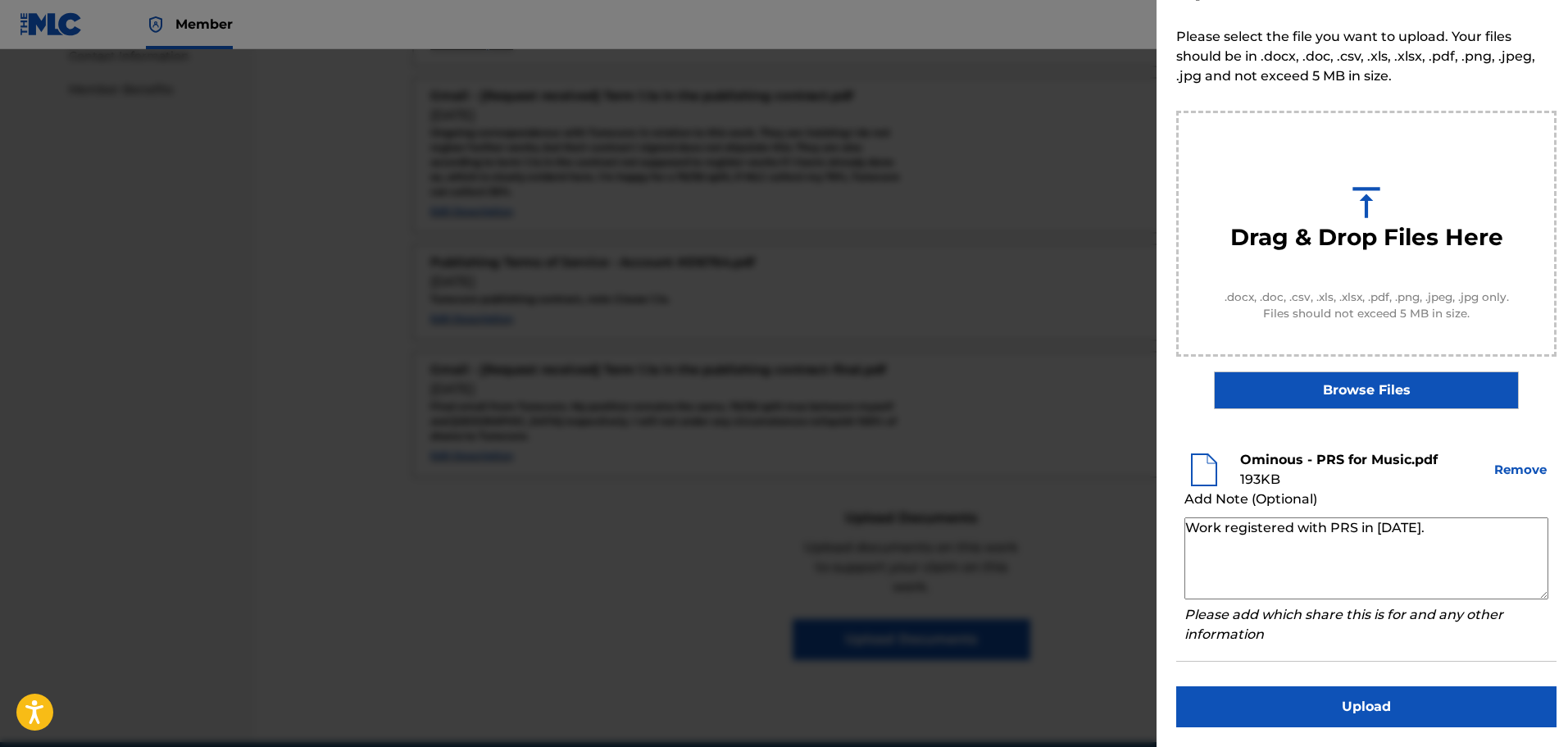
type textarea "Work registered with PRS in 2010."
click at [1302, 700] on button "Upload" at bounding box center [1366, 706] width 381 height 41
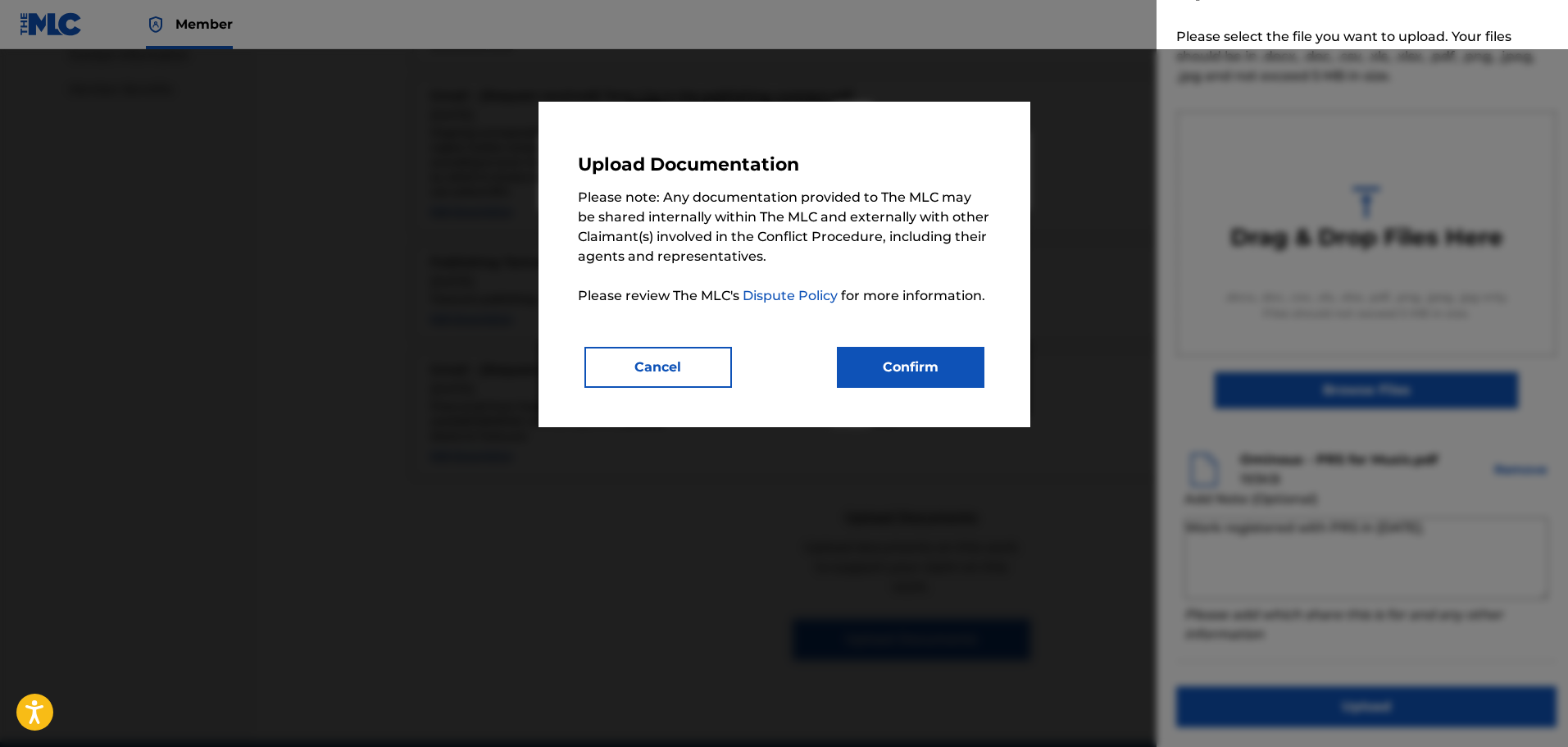
click at [908, 363] on button "Confirm" at bounding box center [910, 366] width 147 height 41
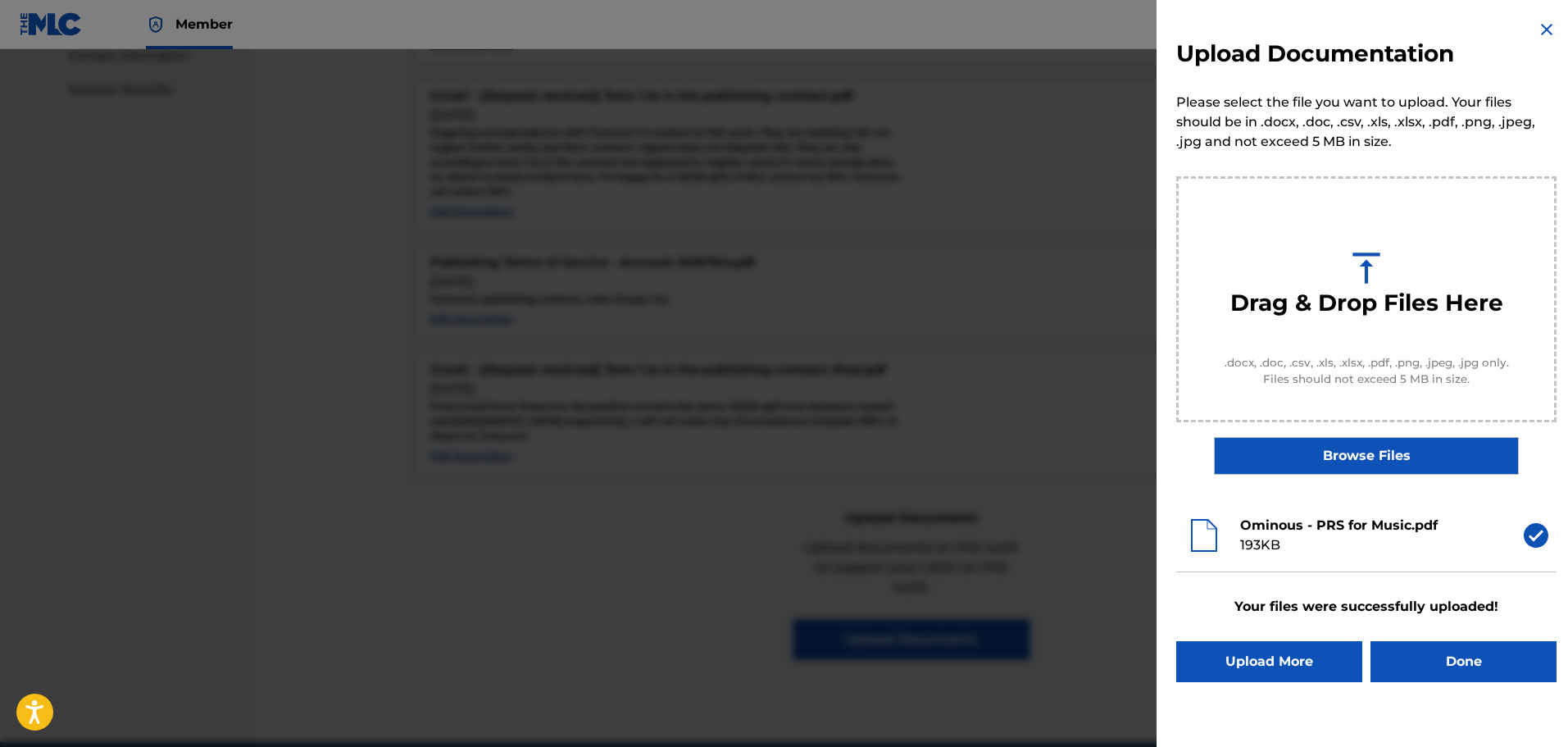
scroll to position [0, 0]
click at [1466, 658] on button "Done" at bounding box center [1463, 661] width 186 height 41
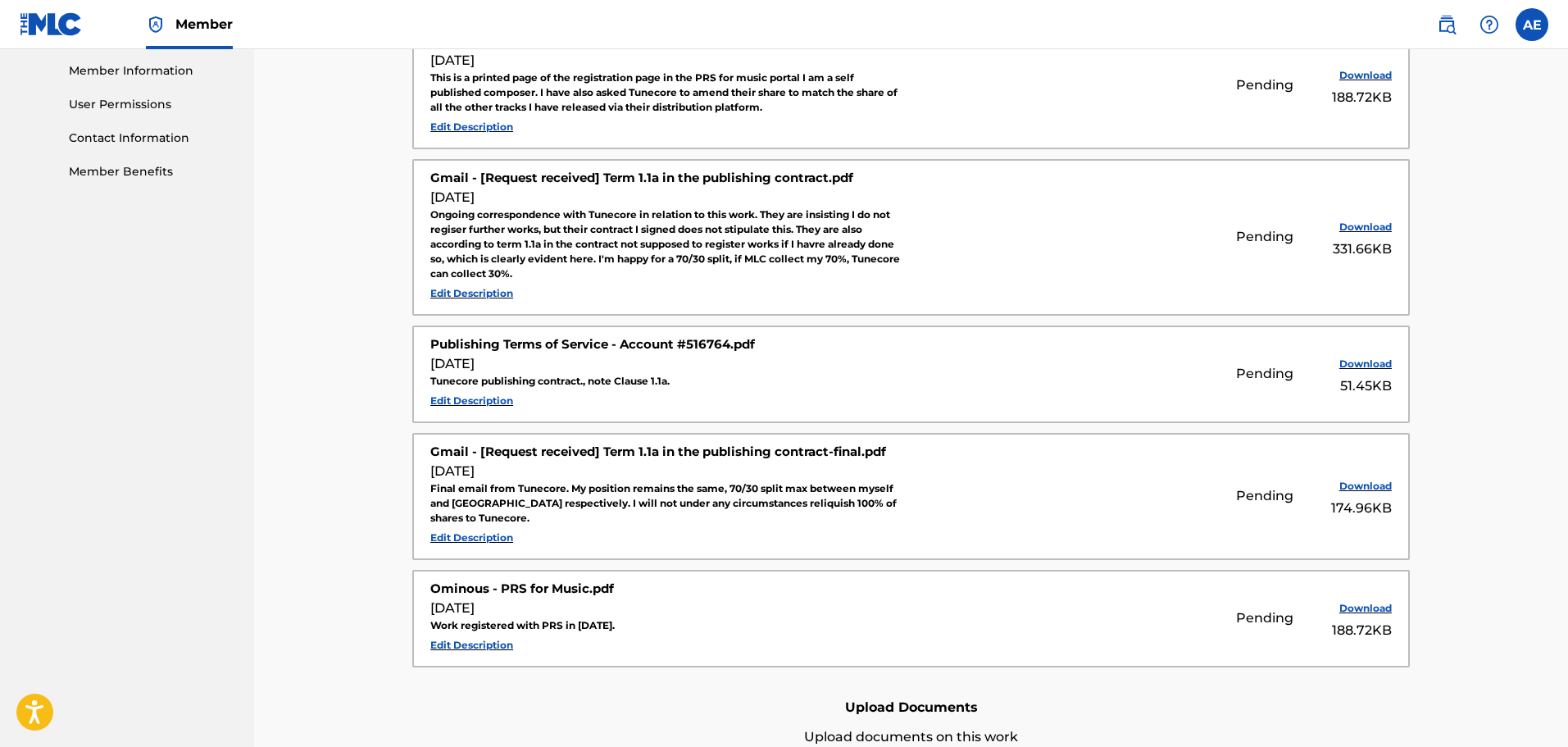
scroll to position [819, 0]
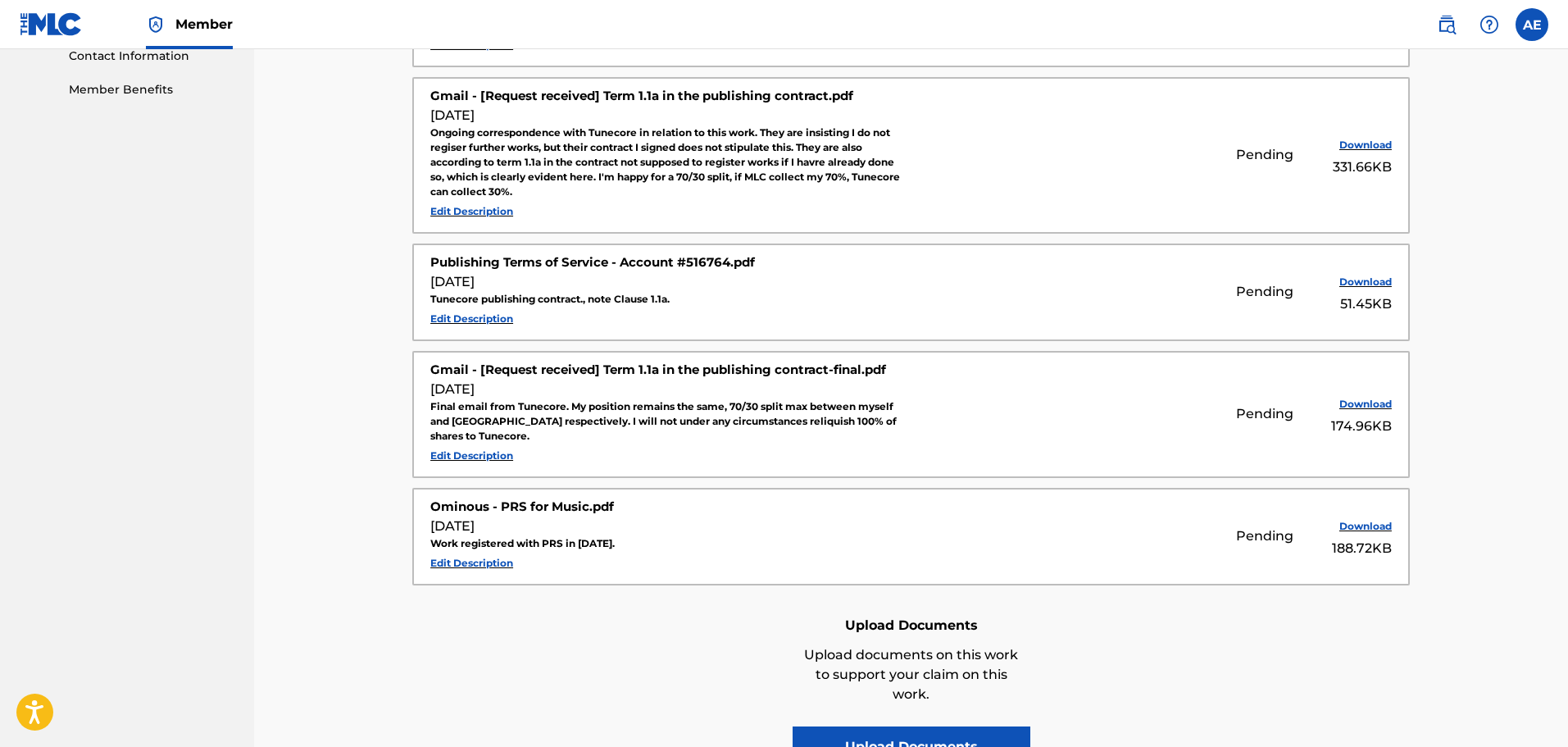
click at [1528, 25] on label at bounding box center [1531, 24] width 32 height 32
click at [1531, 25] on input "AE Anthony Ewers ante7x@gmail.com Notification Preferences Profile Log out" at bounding box center [1531, 25] width 0 height 0
click at [1383, 232] on p "Log out" at bounding box center [1373, 232] width 38 height 15
click at [1531, 25] on input "AE Anthony Ewers ante7x@gmail.com Notification Preferences Profile Log out" at bounding box center [1531, 25] width 0 height 0
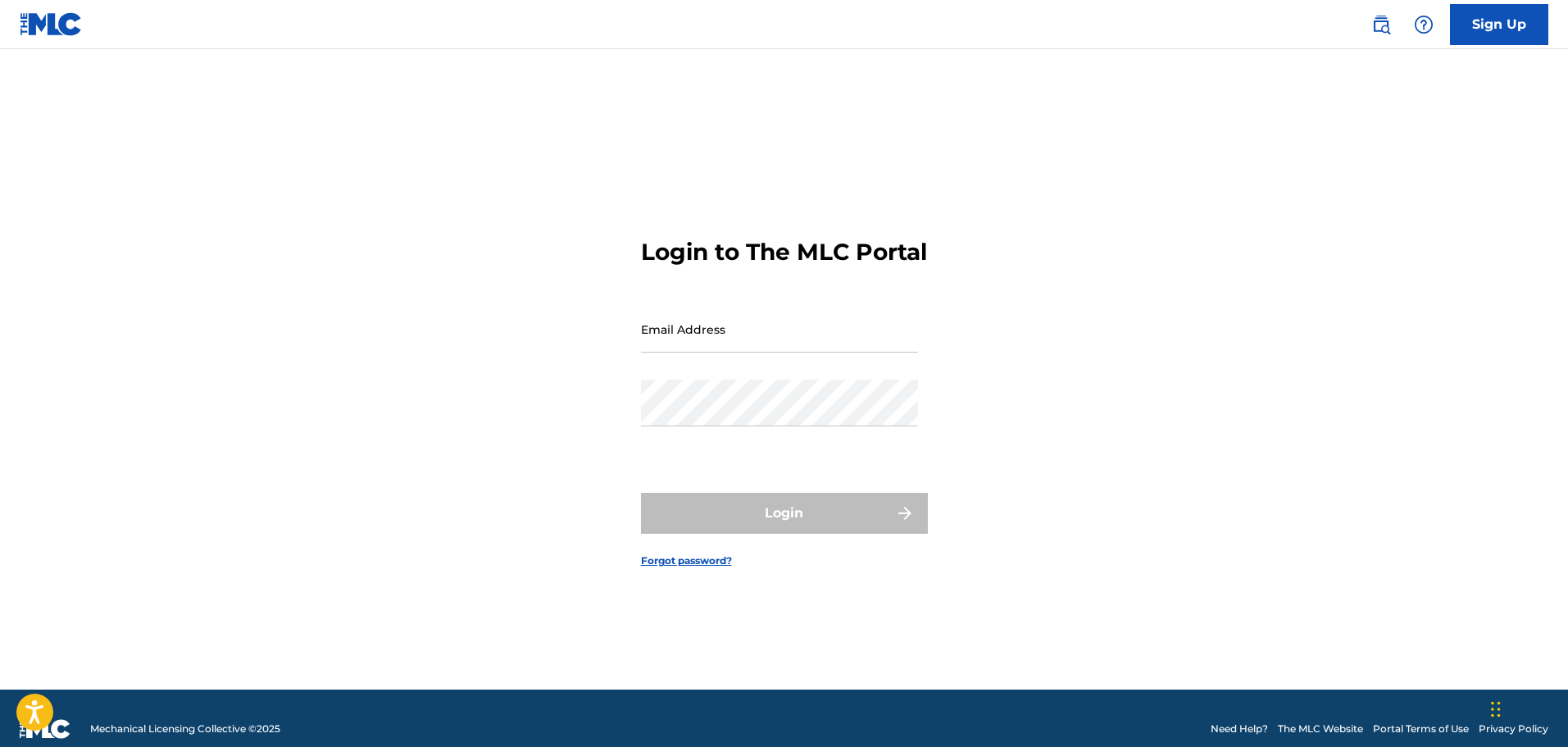
click at [789, 352] on input "Email Address" at bounding box center [779, 329] width 277 height 47
type input "[EMAIL_ADDRESS][DOMAIN_NAME]"
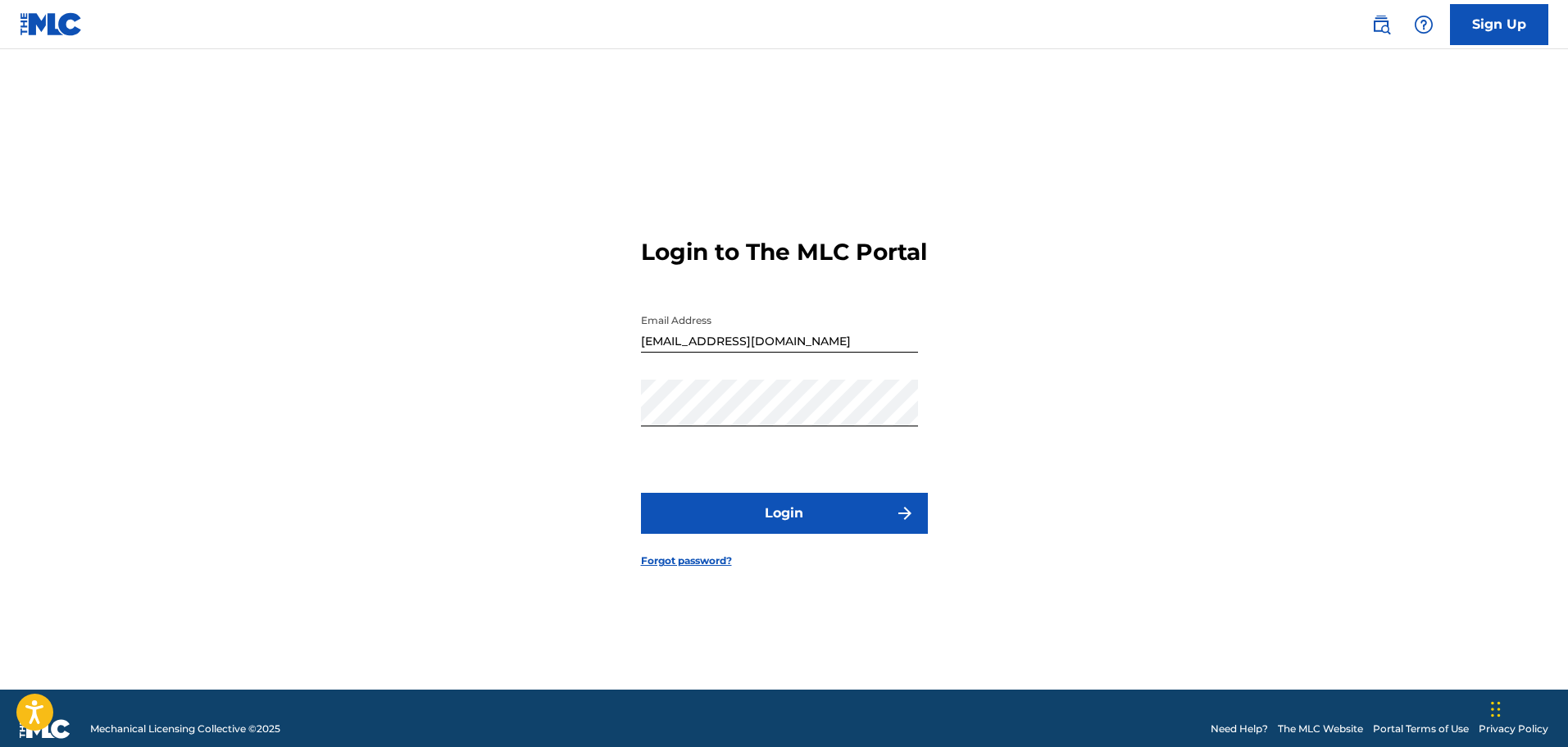
click at [805, 531] on button "Login" at bounding box center [784, 512] width 286 height 41
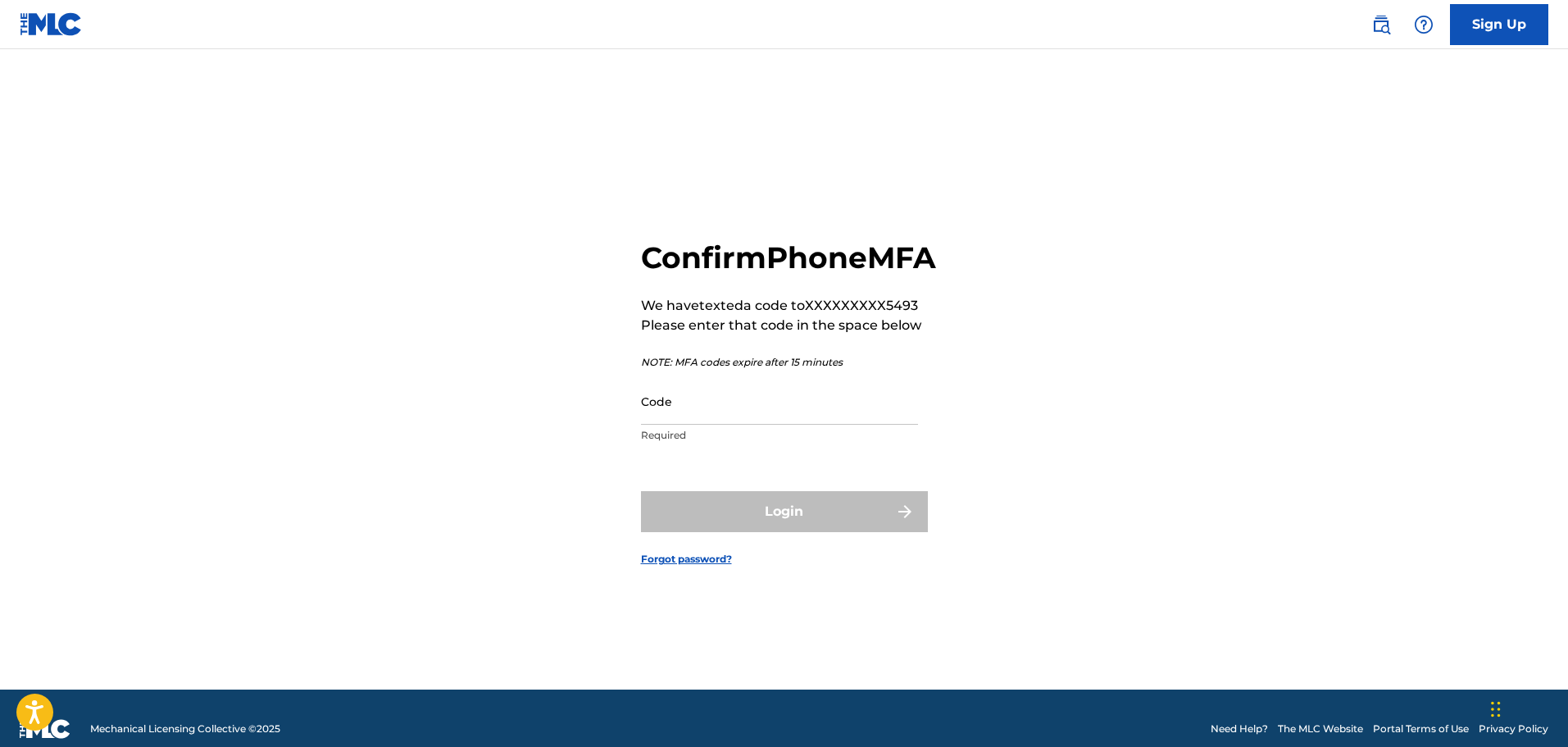
click at [791, 414] on input "Code" at bounding box center [779, 401] width 277 height 47
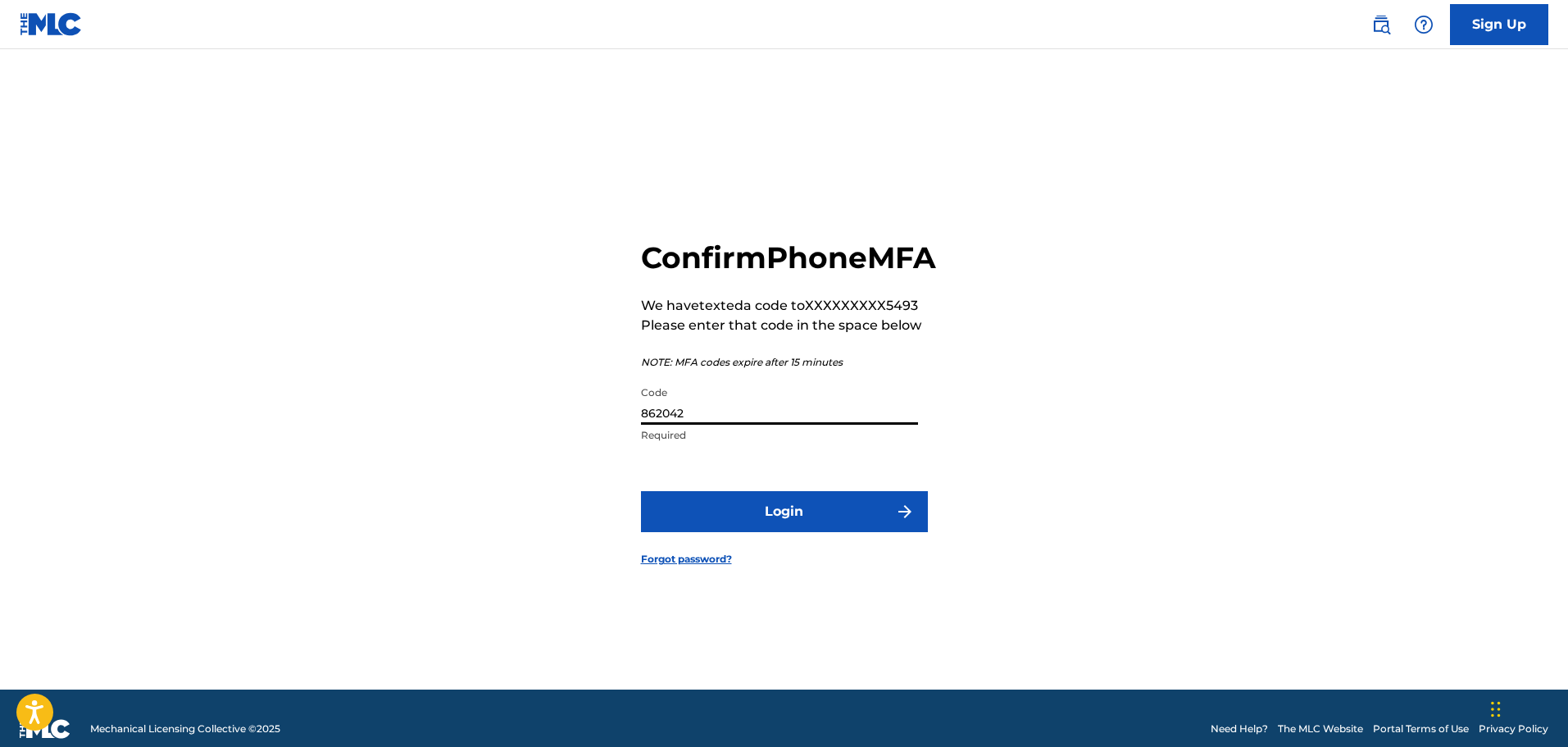
type input "862042"
click at [839, 526] on button "Login" at bounding box center [784, 511] width 286 height 41
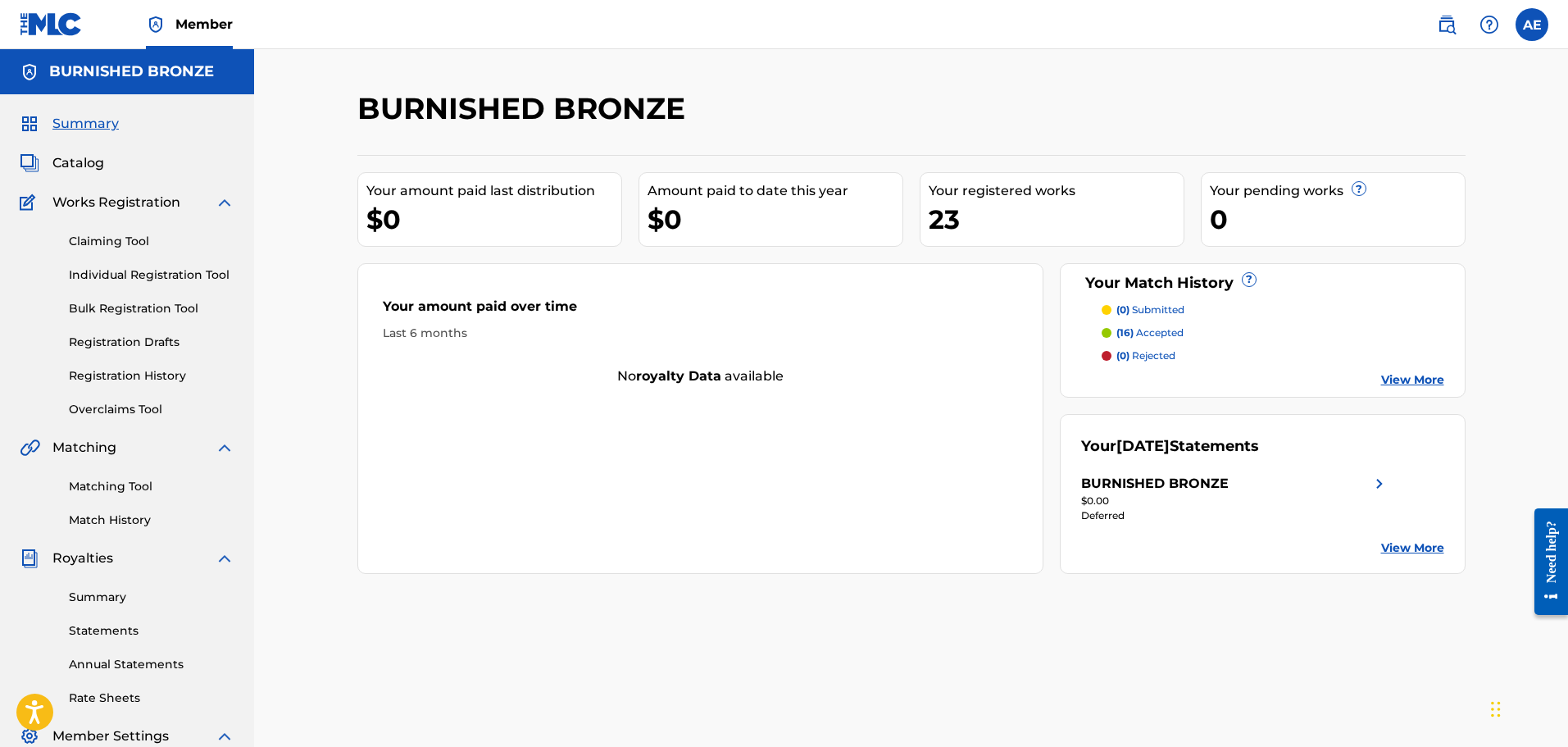
click at [122, 409] on link "Overclaims Tool" at bounding box center [152, 409] width 166 height 17
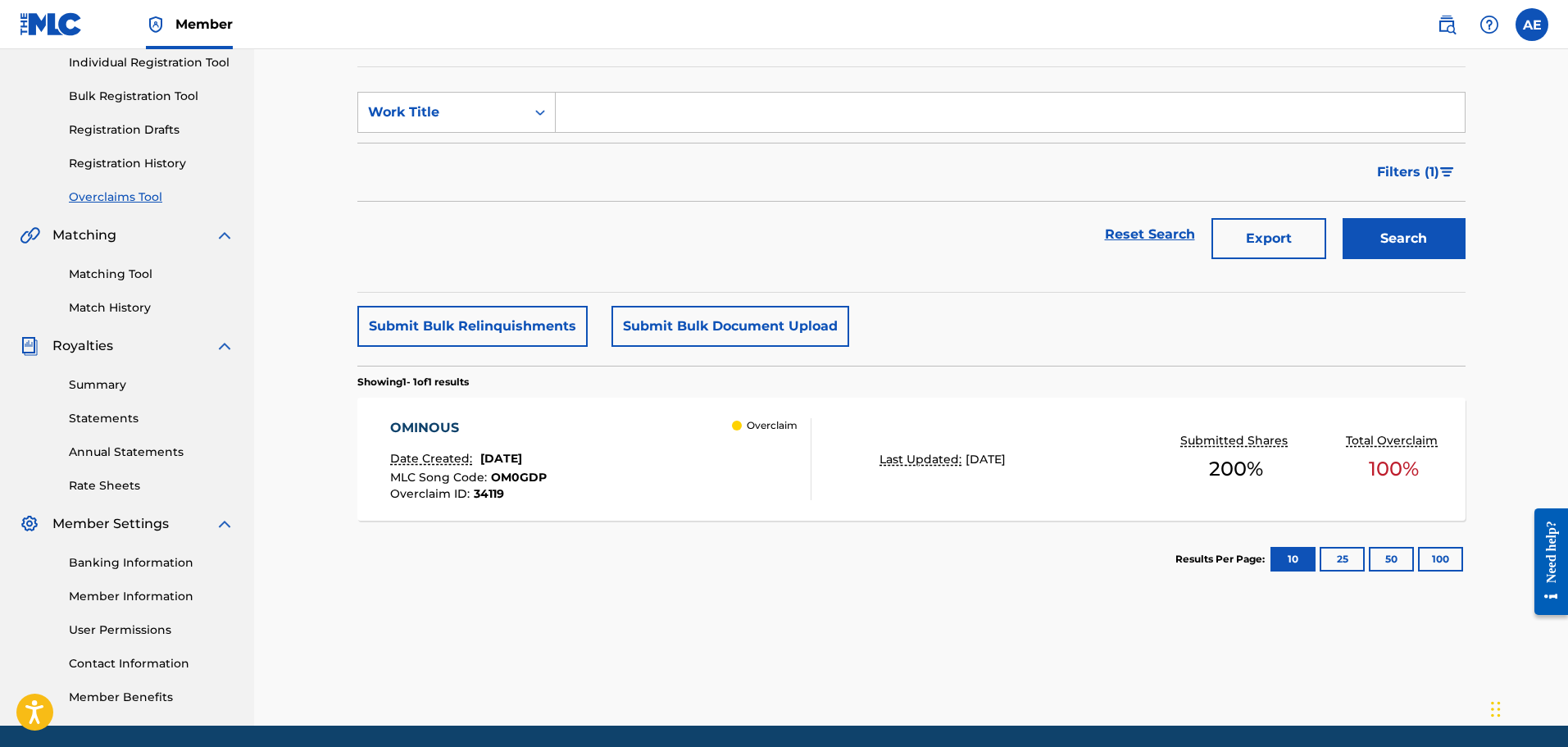
scroll to position [270, 0]
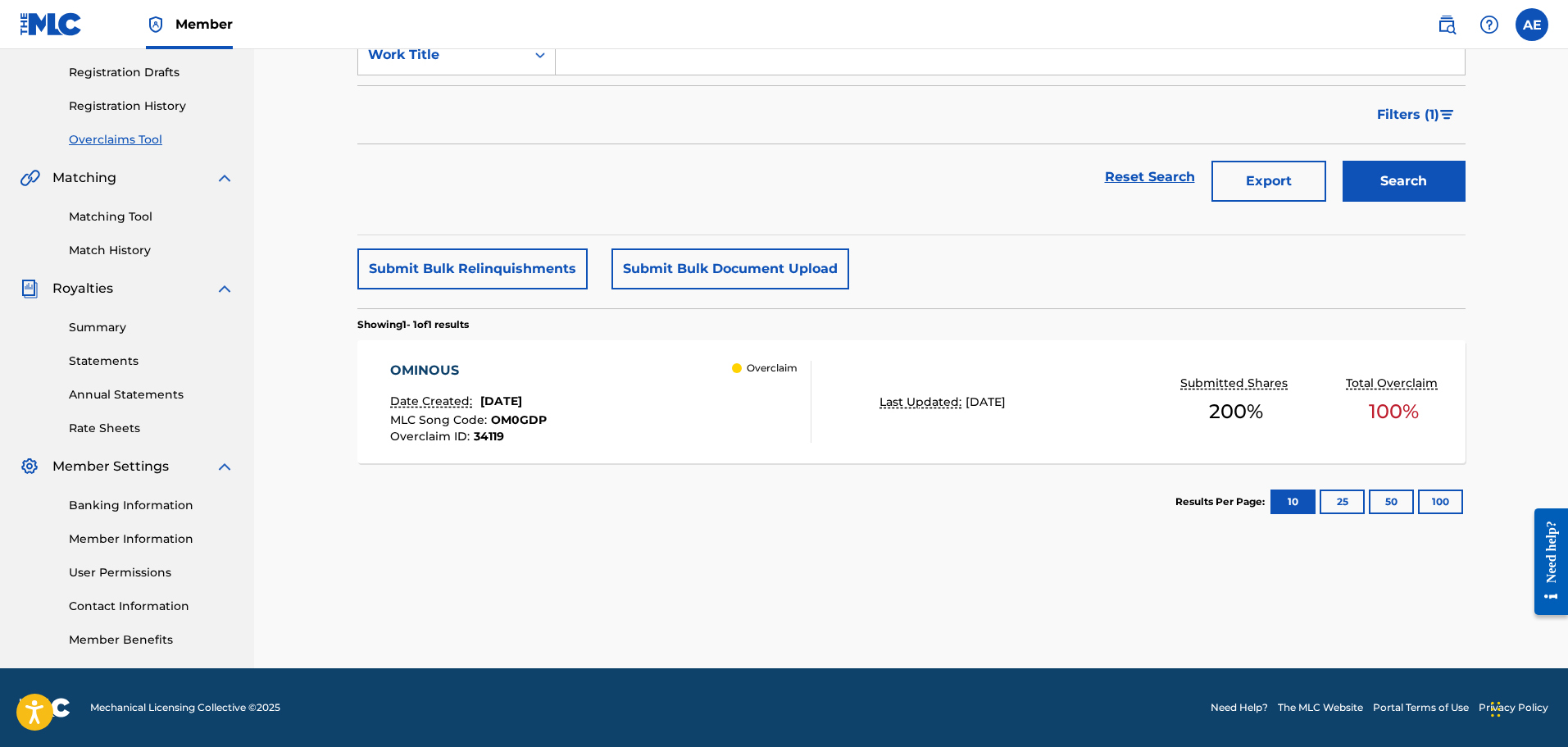
click at [978, 422] on div "OMINOUS Date Created: [DATE] MLC Song Code : OM0GDP Overclaim ID : 34119 Overcl…" at bounding box center [911, 401] width 1108 height 123
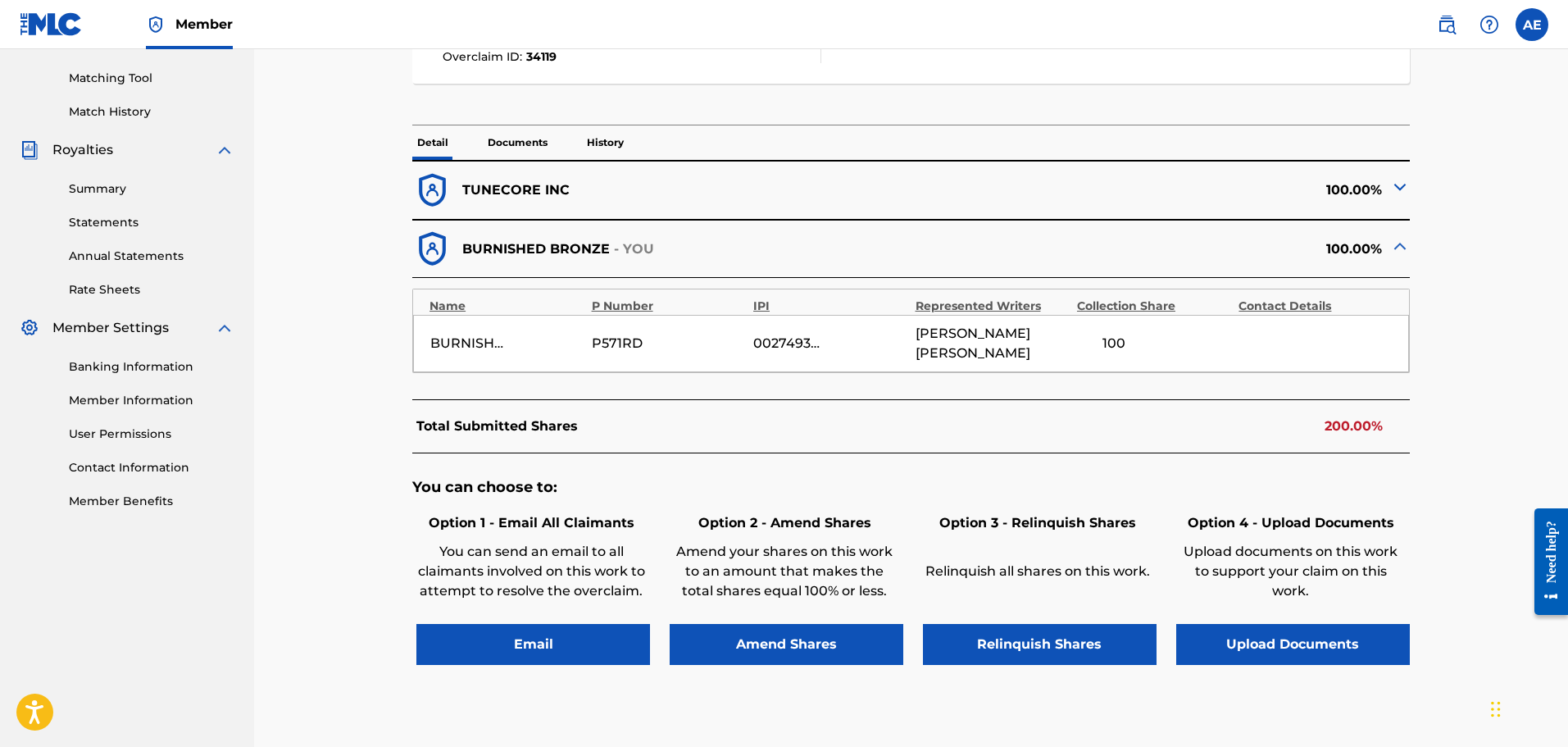
scroll to position [508, 0]
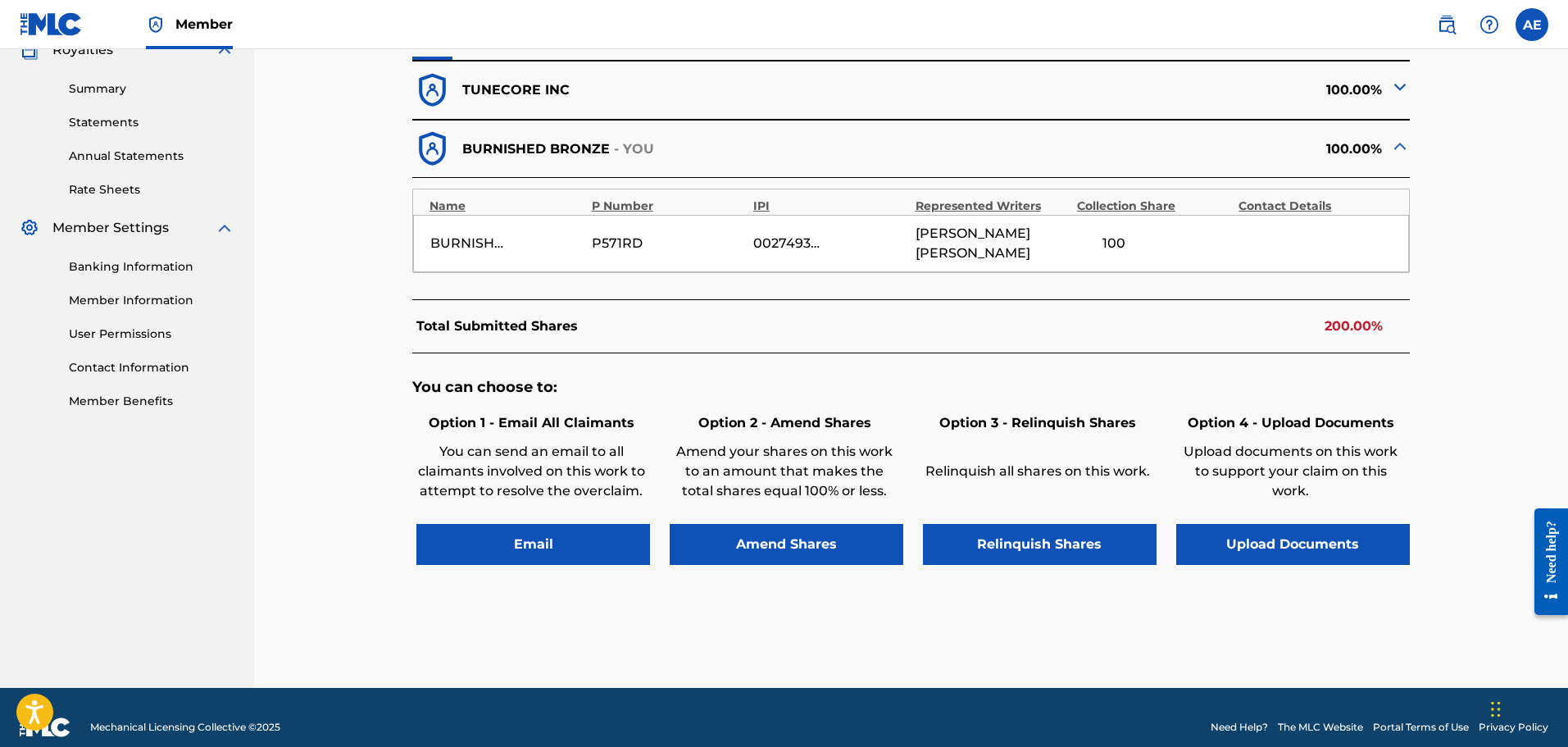
click at [1280, 525] on button "Upload Documents" at bounding box center [1292, 544] width 233 height 41
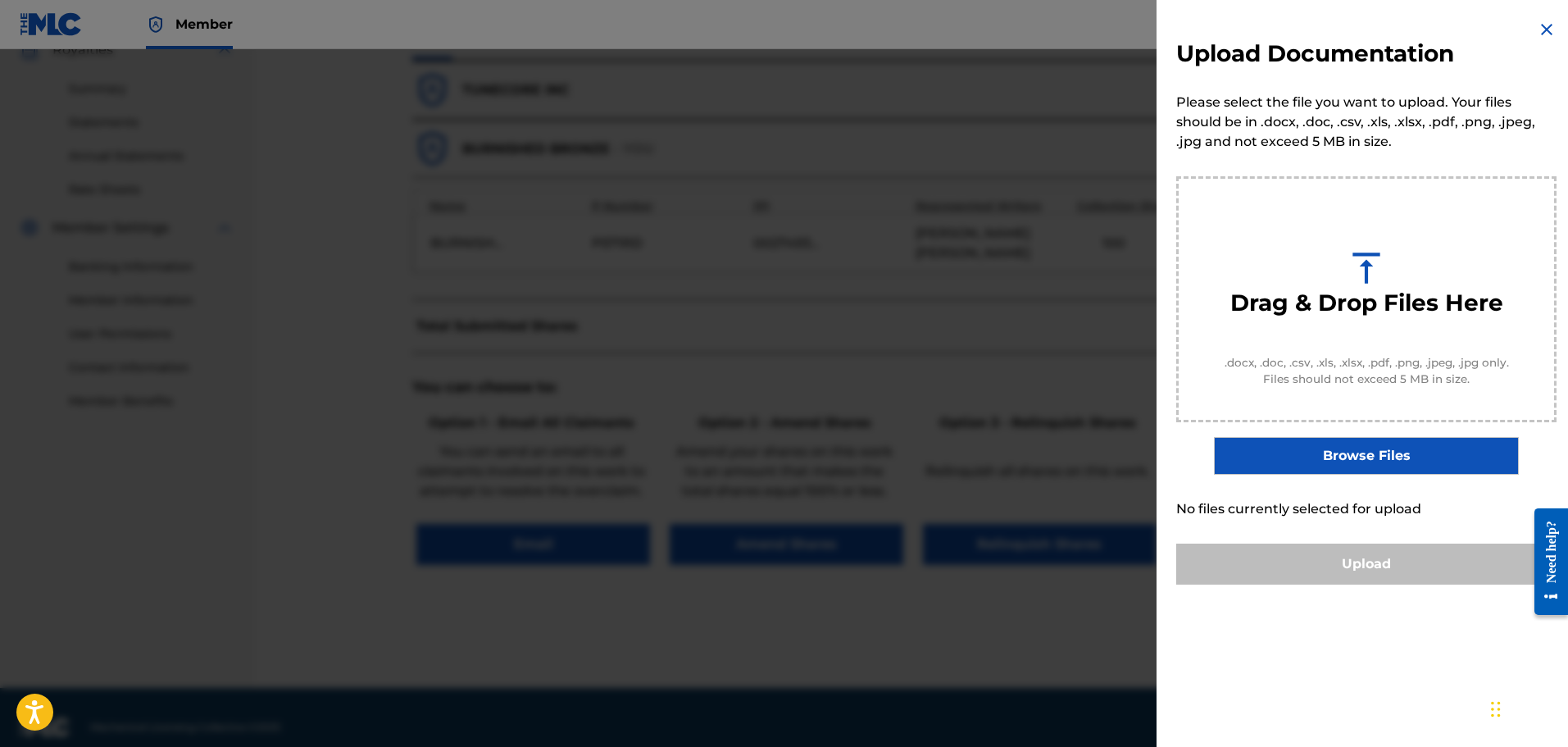
click at [1546, 27] on img at bounding box center [1546, 30] width 20 height 20
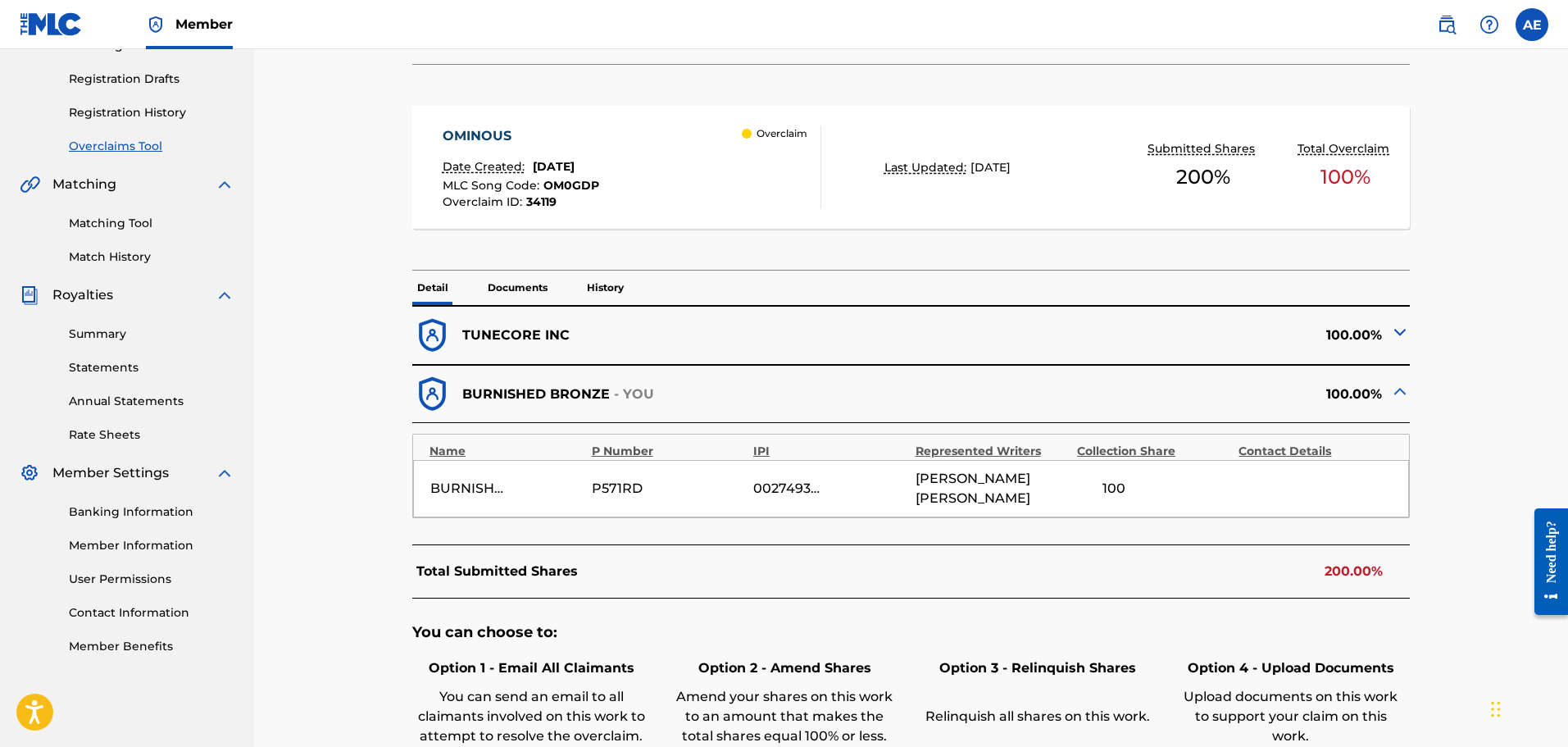
scroll to position [262, 0]
click at [1391, 329] on img at bounding box center [1400, 333] width 20 height 20
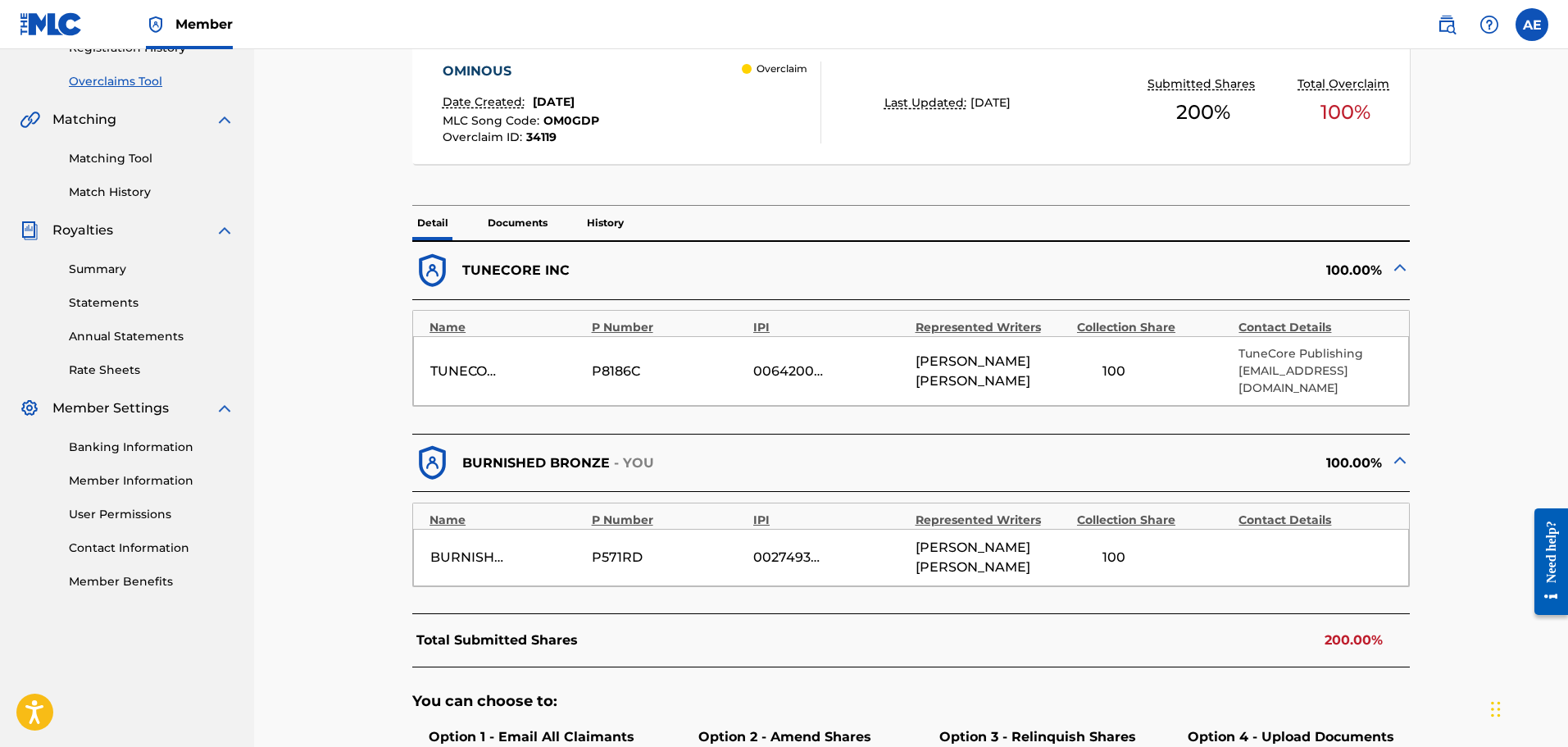
scroll to position [625, 0]
